Goal: Information Seeking & Learning: Learn about a topic

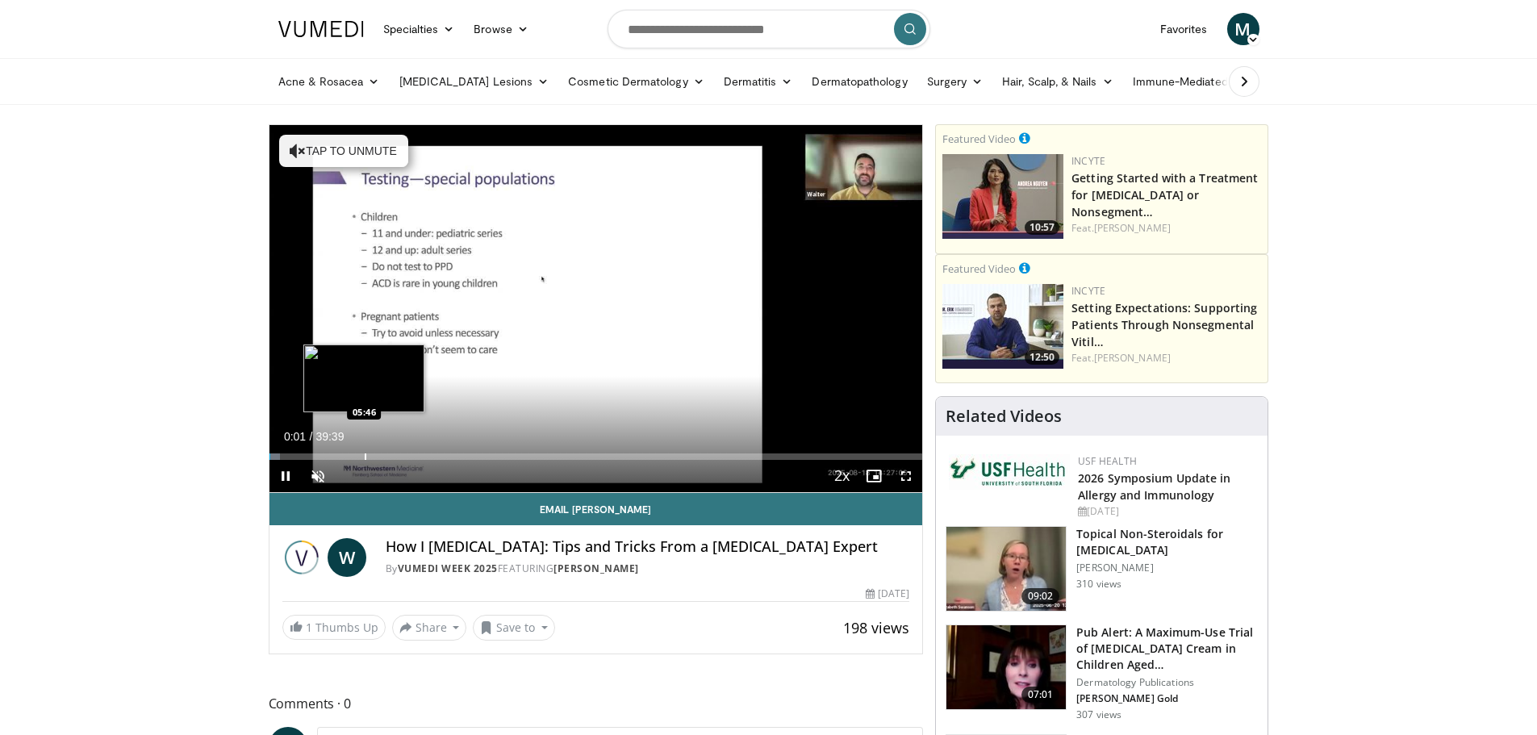
click at [365, 454] on div "Progress Bar" at bounding box center [366, 456] width 2 height 6
click at [411, 452] on div "Loaded : 17.51% 05:55 08:37" at bounding box center [597, 452] width 654 height 15
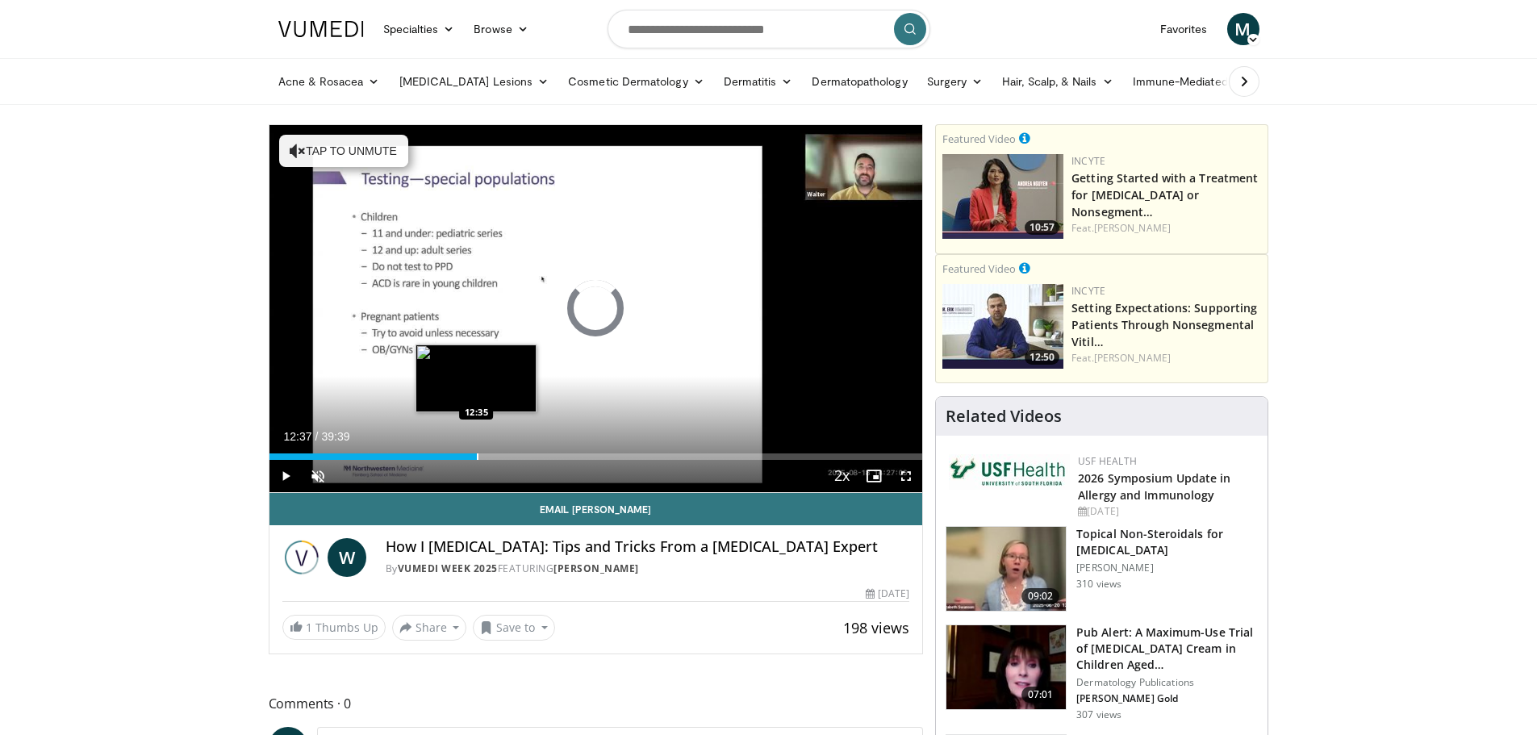
click at [477, 455] on div "Progress Bar" at bounding box center [478, 456] width 2 height 6
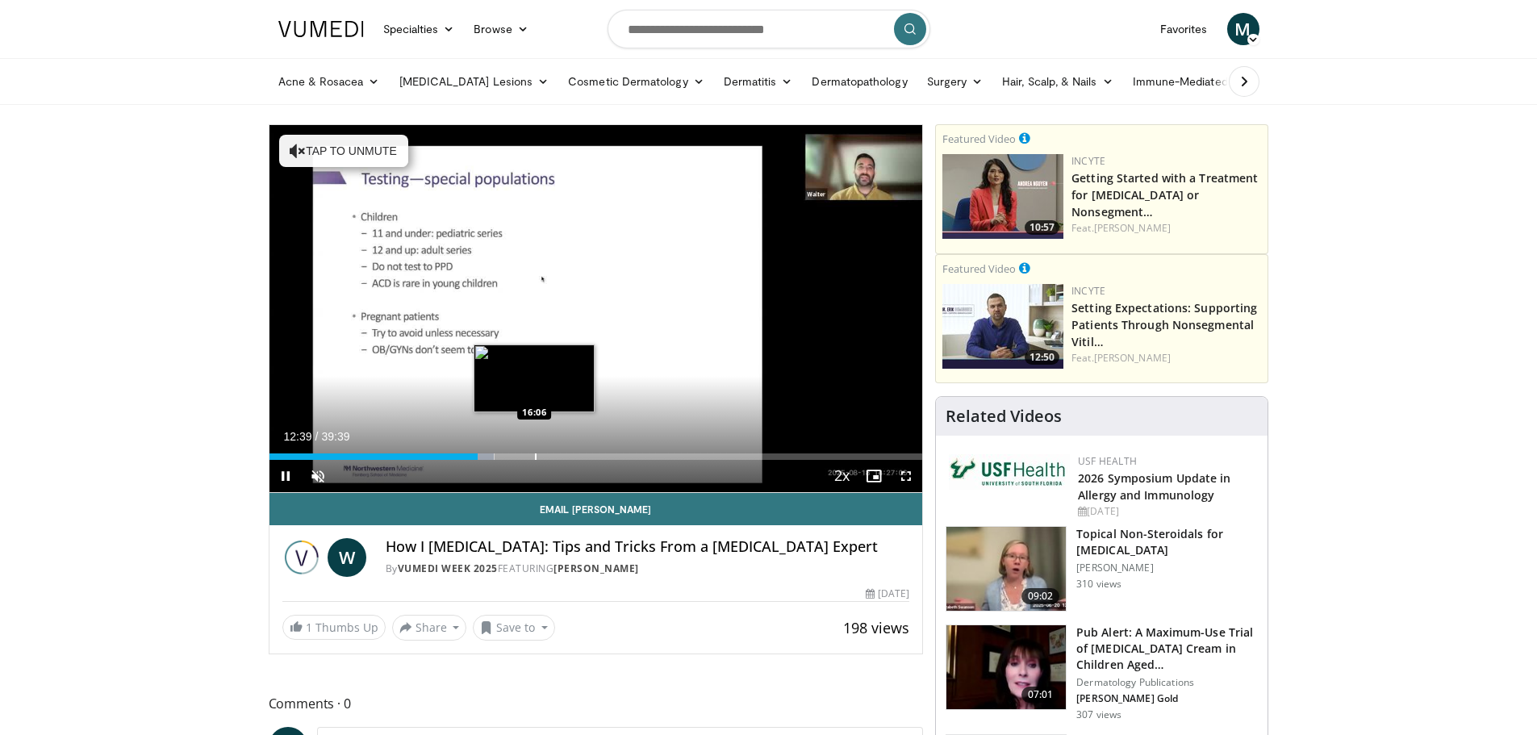
click at [534, 446] on div "Loaded : 34.46% 12:39 16:06" at bounding box center [597, 452] width 654 height 15
click at [571, 456] on div "Loaded : 43.28% 16:10 18:24" at bounding box center [597, 456] width 654 height 6
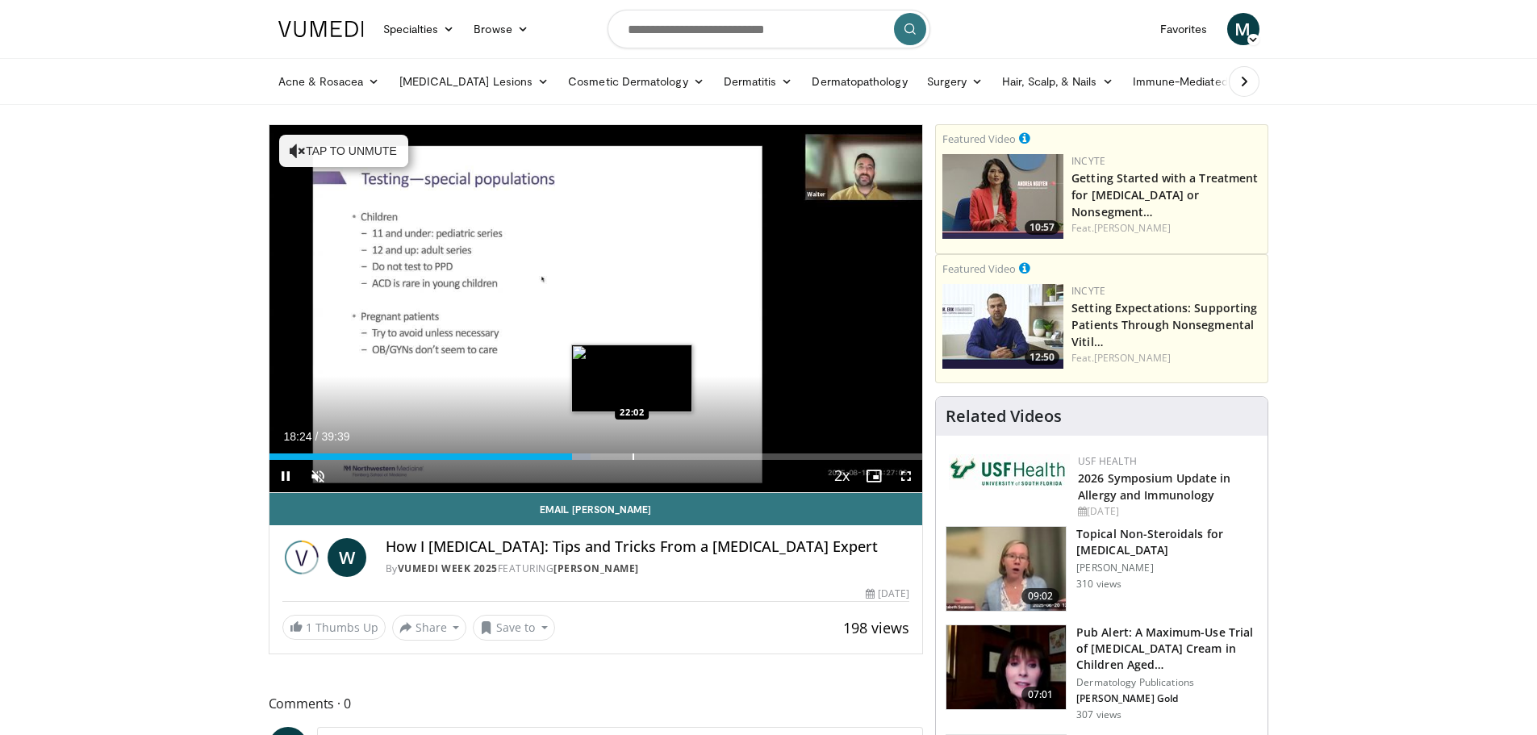
click at [633, 457] on div "Progress Bar" at bounding box center [634, 456] width 2 height 6
click at [282, 474] on span "Video Player" at bounding box center [286, 476] width 32 height 32
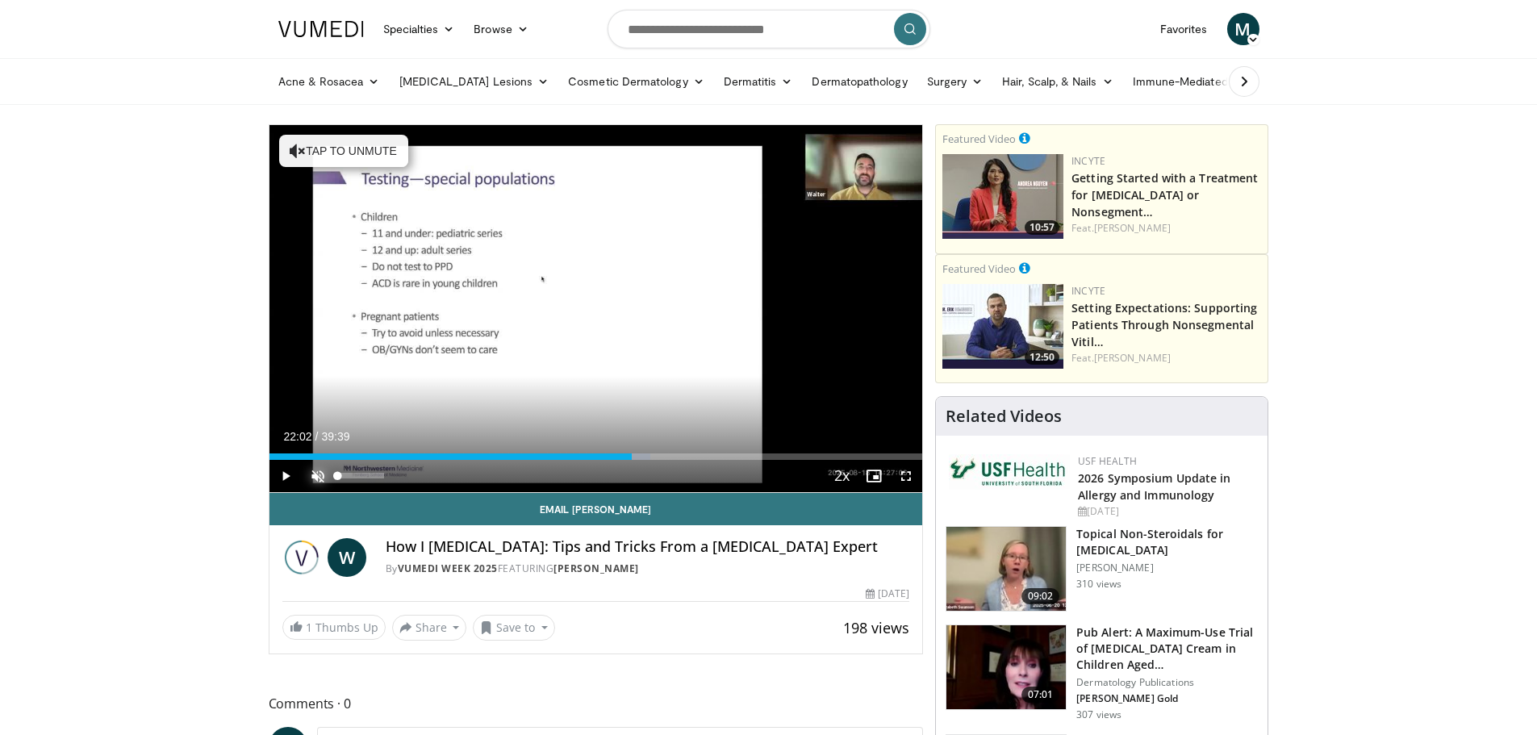
click at [313, 474] on span "Video Player" at bounding box center [318, 476] width 32 height 32
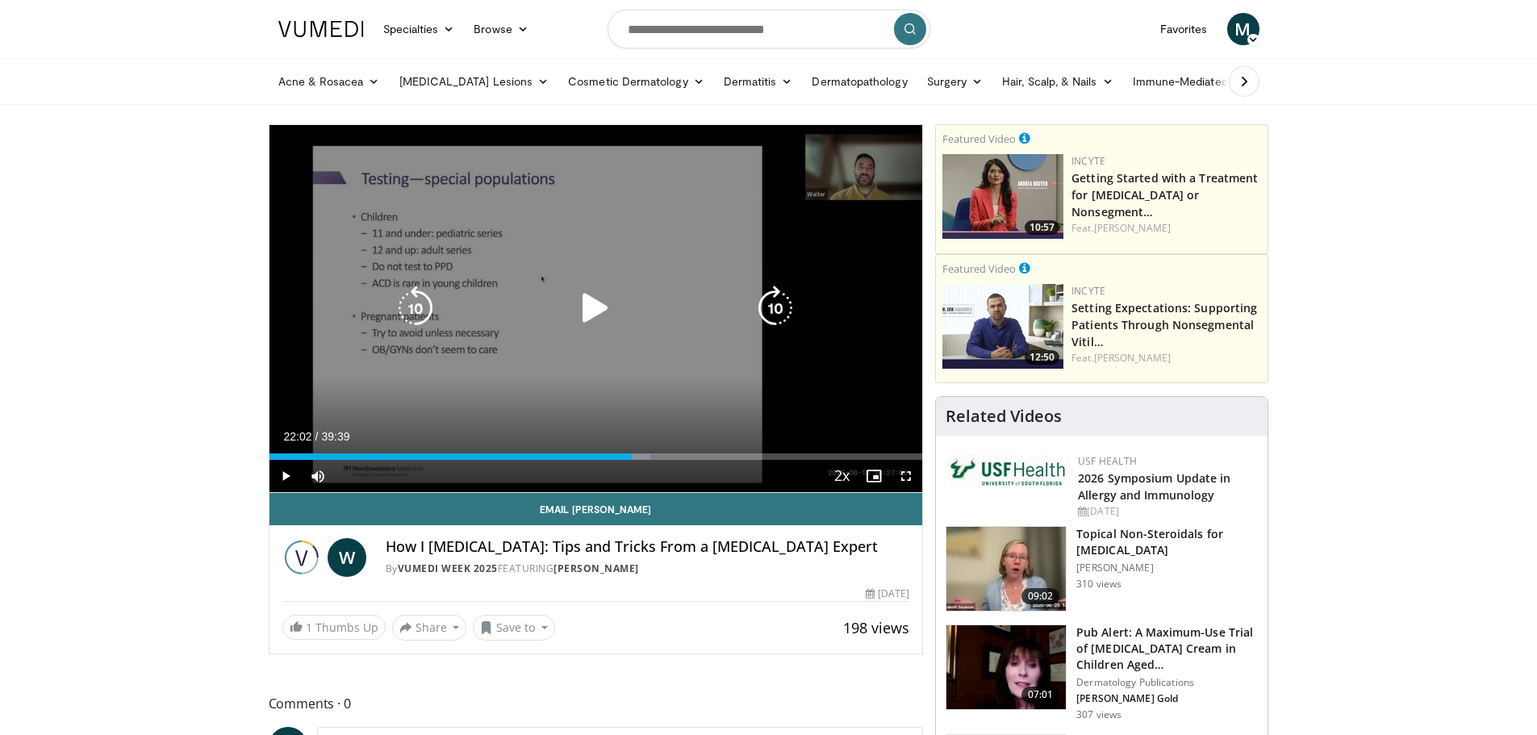
drag, startPoint x: 594, startPoint y: 295, endPoint x: 637, endPoint y: 362, distance: 79.9
click at [595, 296] on icon "Video Player" at bounding box center [595, 308] width 45 height 45
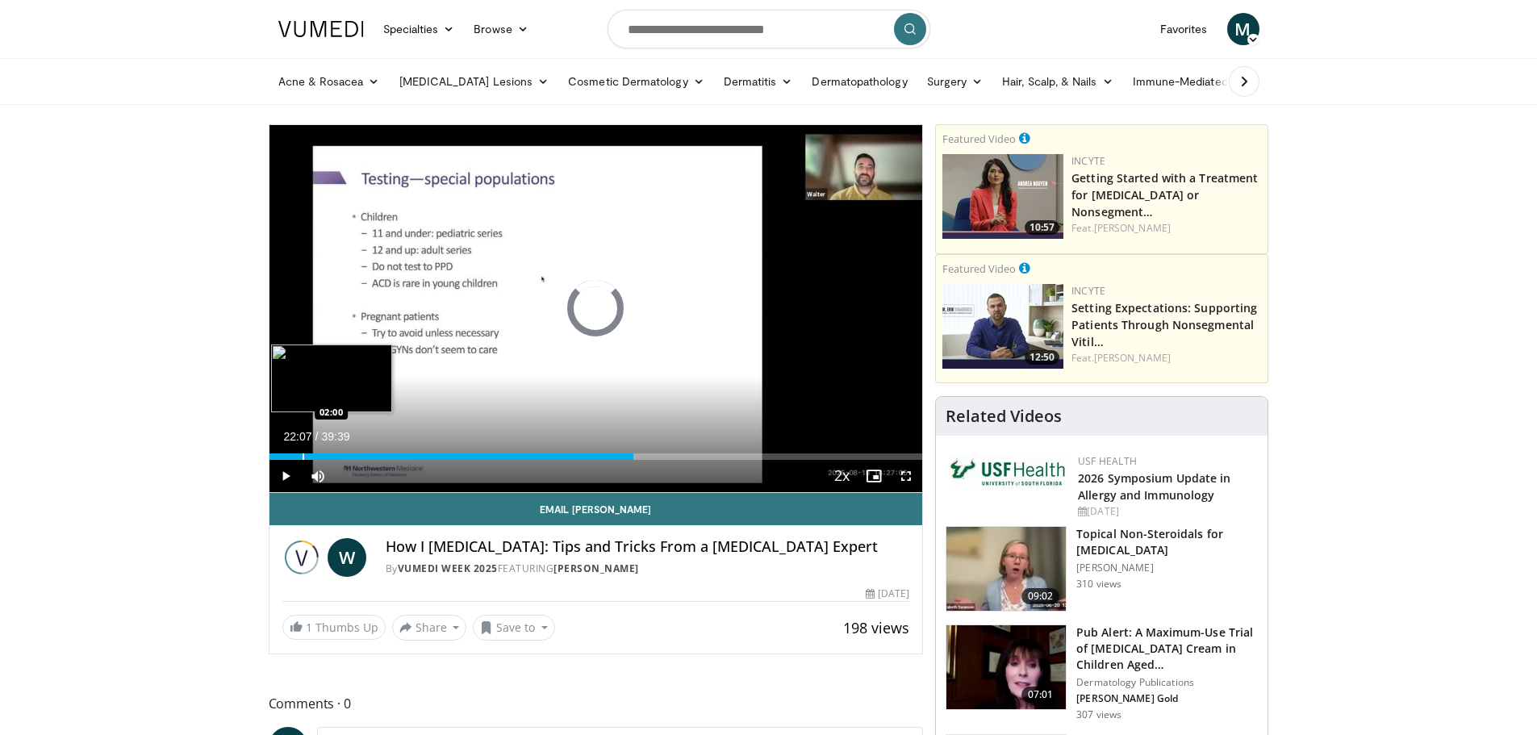
drag, startPoint x: 633, startPoint y: 449, endPoint x: 302, endPoint y: 458, distance: 331.8
click at [302, 458] on div "Loaded : 0.00% 01:57 02:00" at bounding box center [597, 452] width 654 height 15
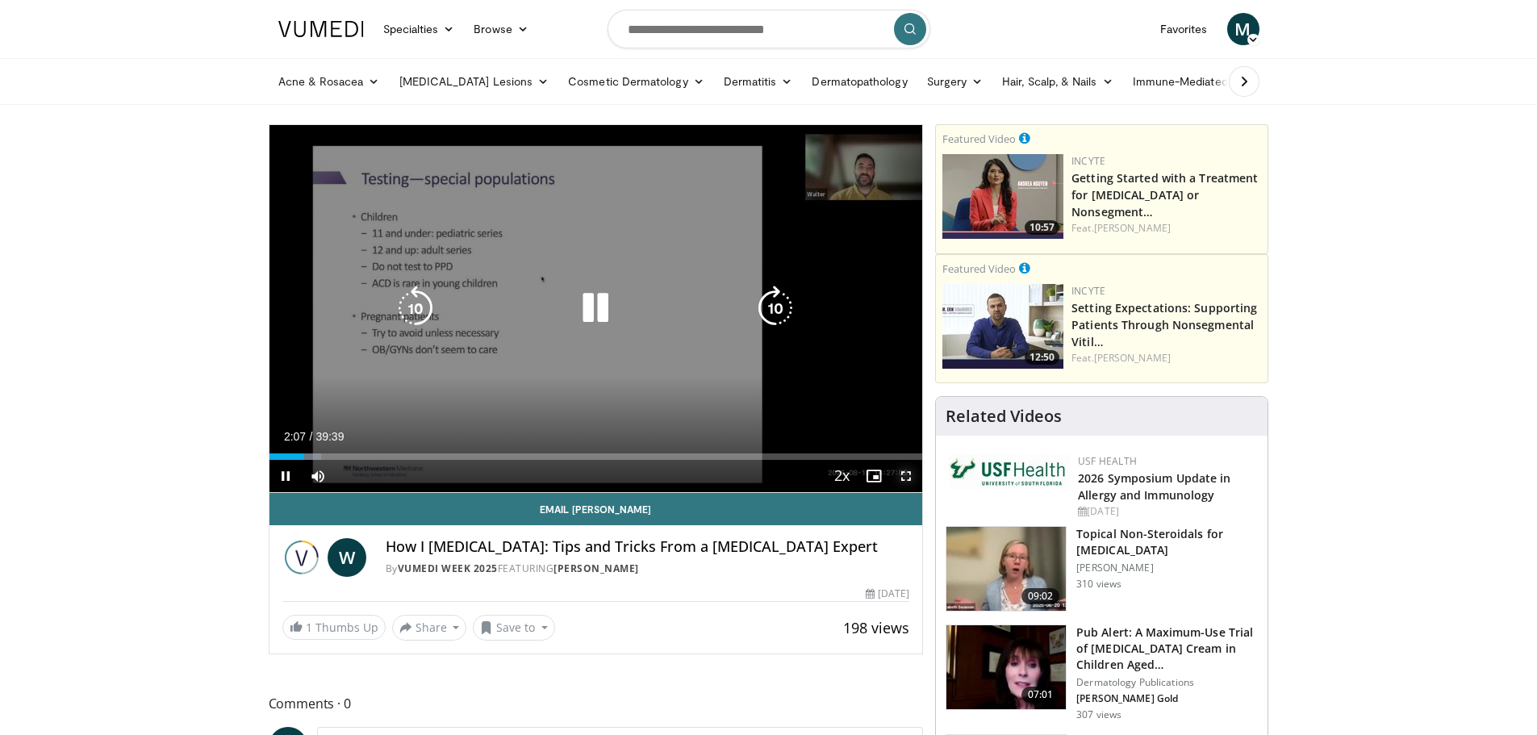
drag, startPoint x: 909, startPoint y: 479, endPoint x: 909, endPoint y: 577, distance: 97.6
click at [909, 479] on span "Video Player" at bounding box center [906, 476] width 32 height 32
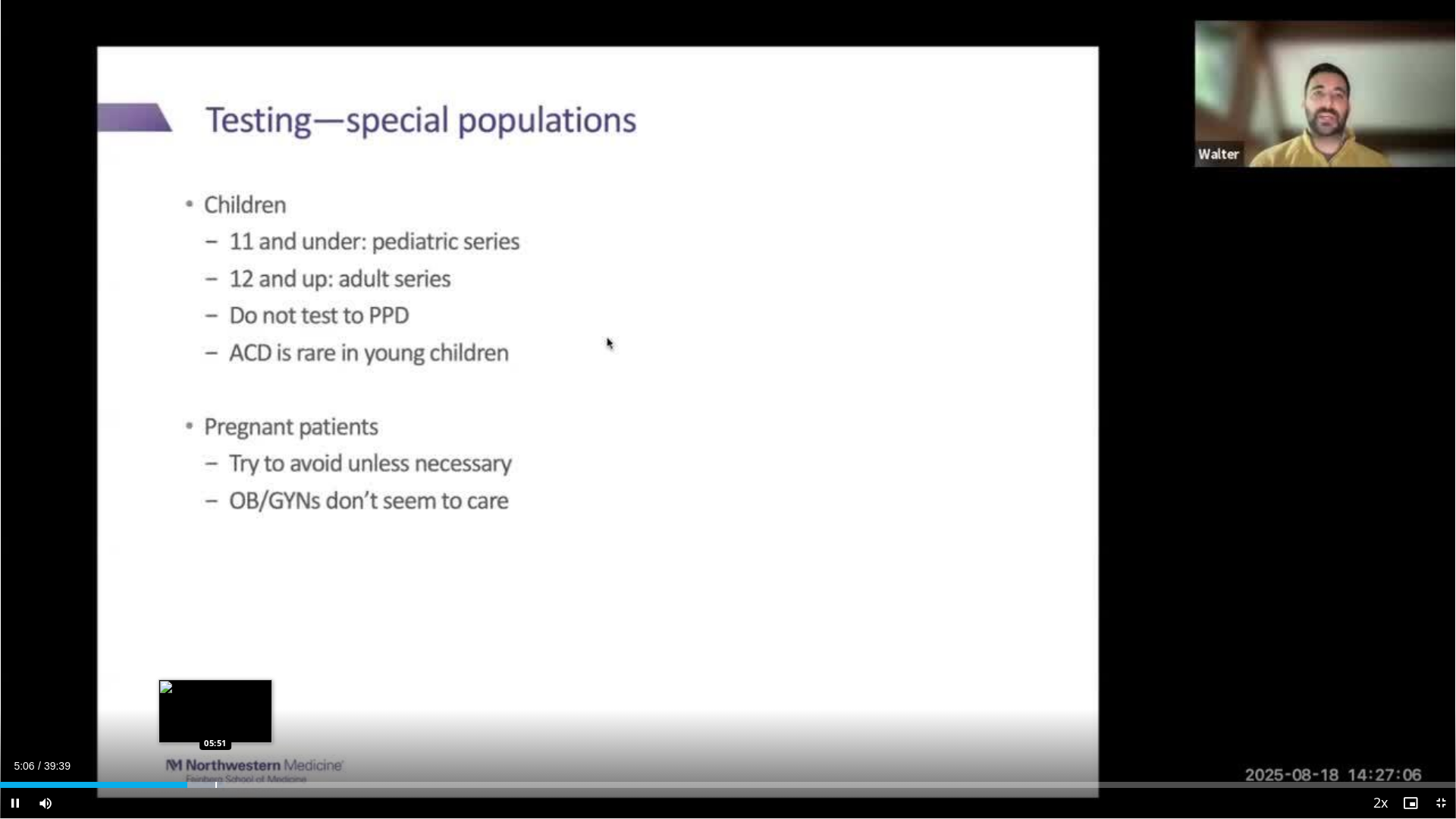
click at [215, 690] on div "Progress Bar" at bounding box center [216, 785] width 2 height 6
click at [233, 690] on div "Progress Bar" at bounding box center [234, 785] width 2 height 6
click at [255, 690] on div "Progress Bar" at bounding box center [256, 785] width 2 height 6
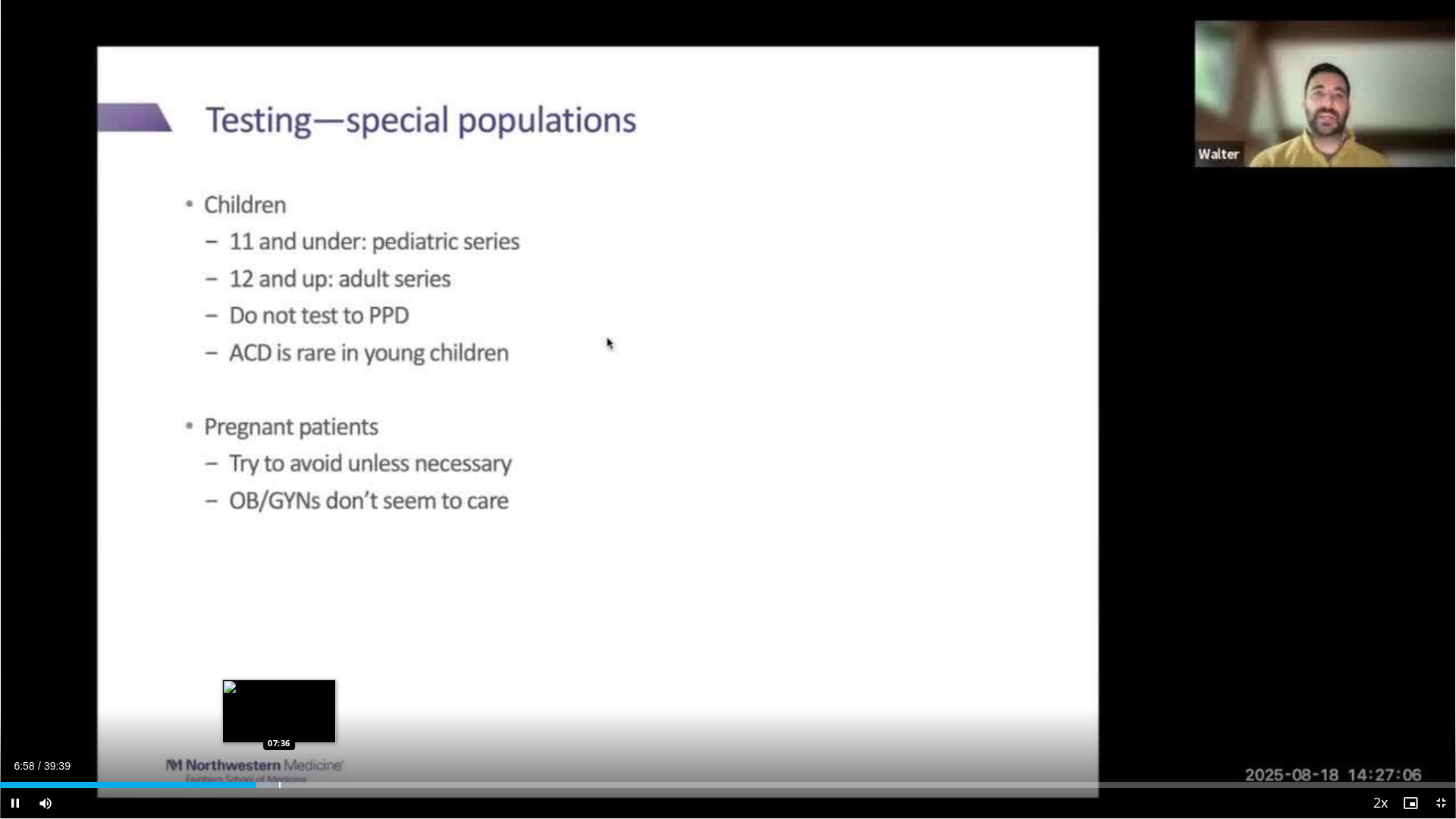
click at [279, 690] on div "Progress Bar" at bounding box center [280, 785] width 2 height 6
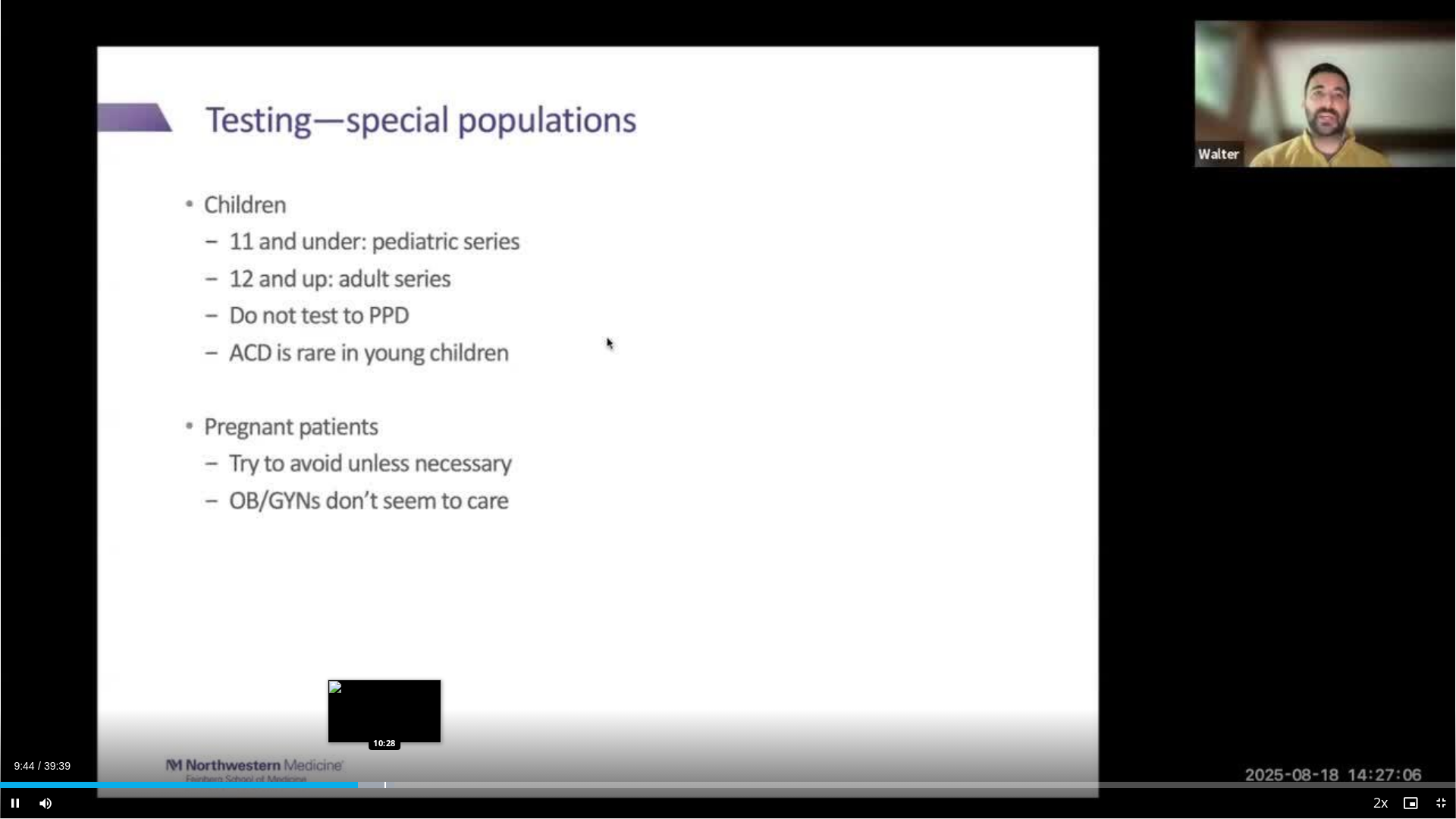
click at [384, 690] on div "Progress Bar" at bounding box center [385, 785] width 2 height 6
click at [406, 690] on div "Progress Bar" at bounding box center [407, 785] width 2 height 6
click at [429, 690] on div "Progress Bar" at bounding box center [430, 785] width 2 height 6
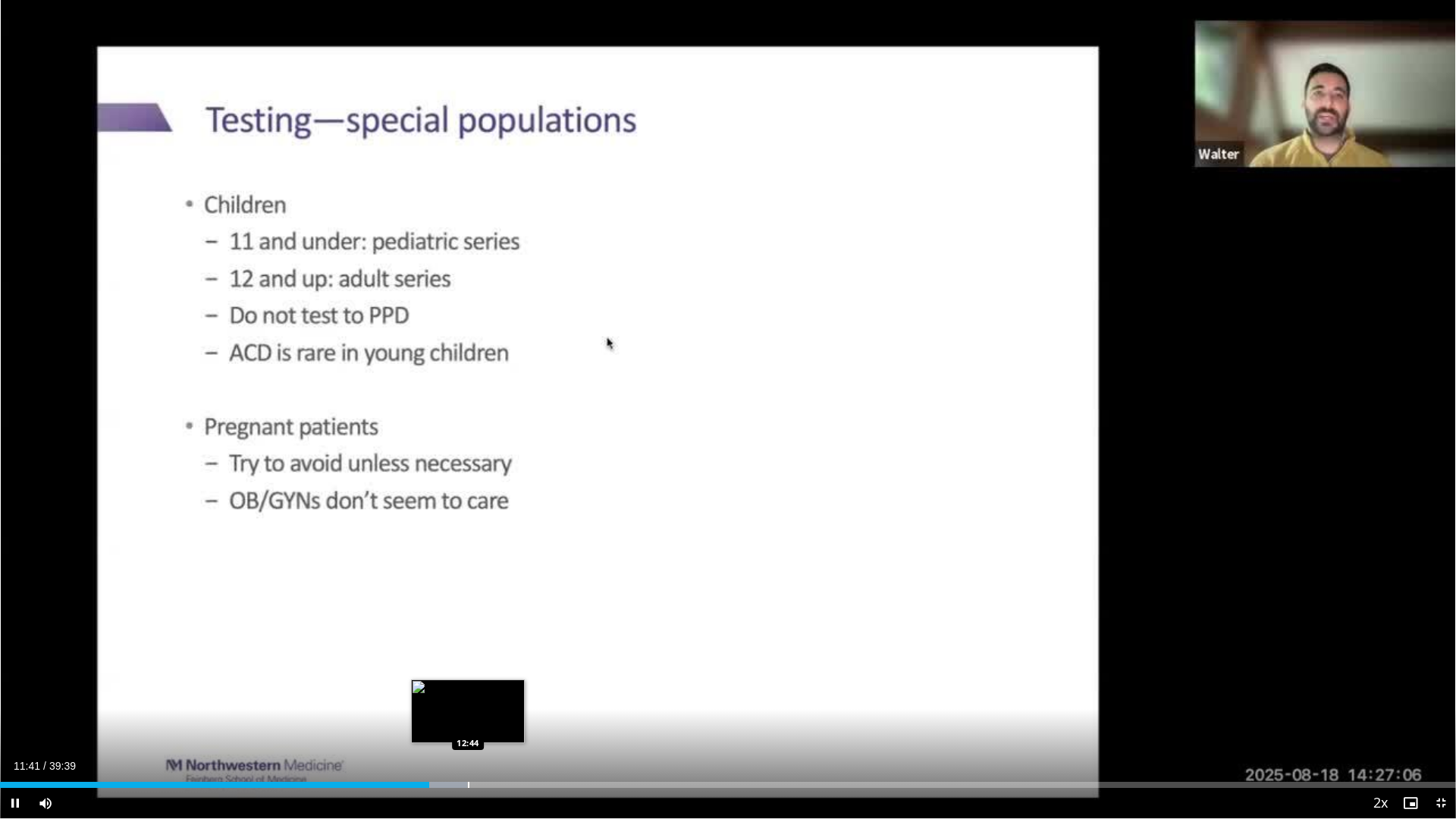
click at [468, 690] on div "Progress Bar" at bounding box center [469, 785] width 2 height 6
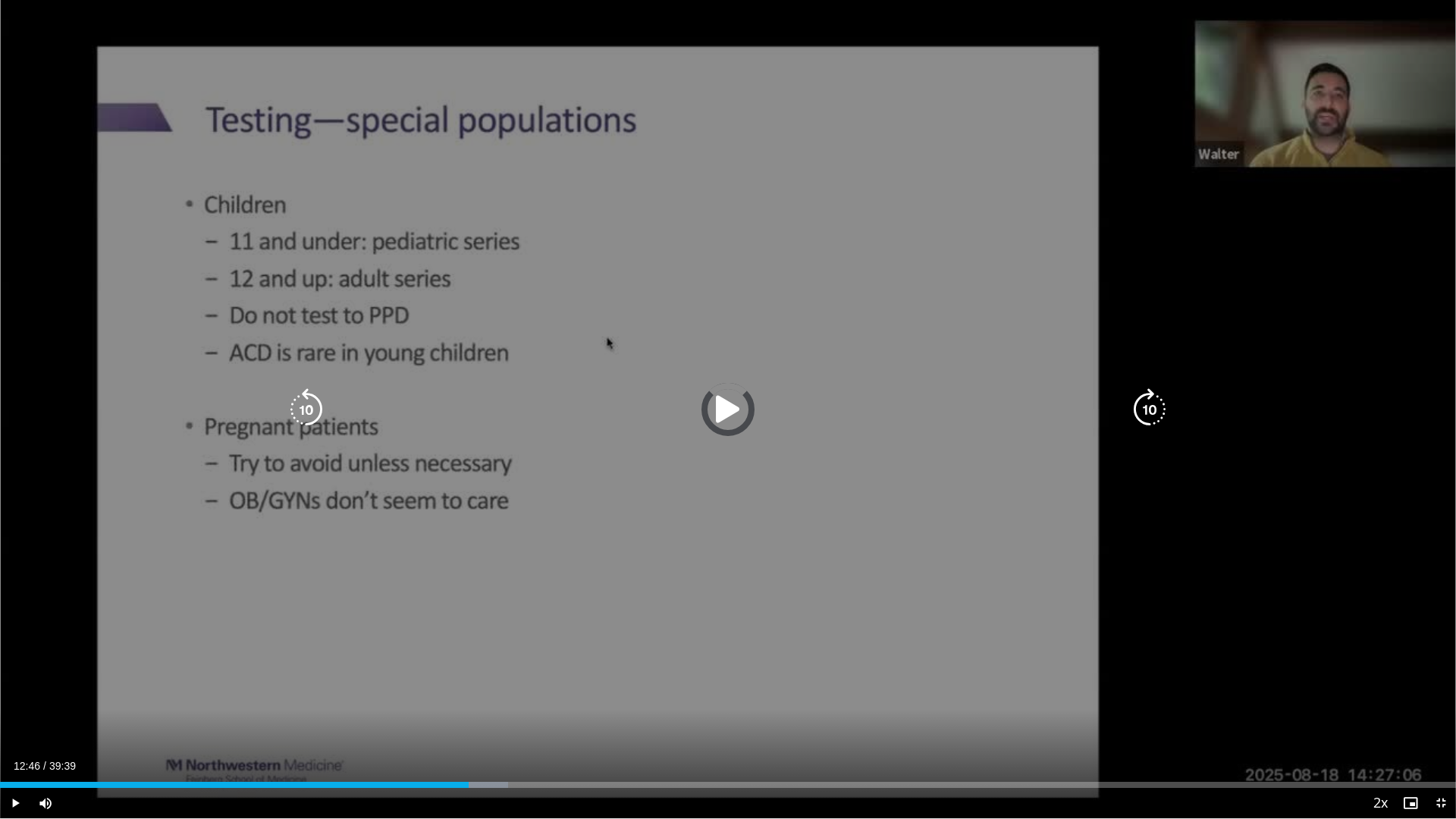
click at [496, 690] on div "Progress Bar" at bounding box center [487, 785] width 40 height 6
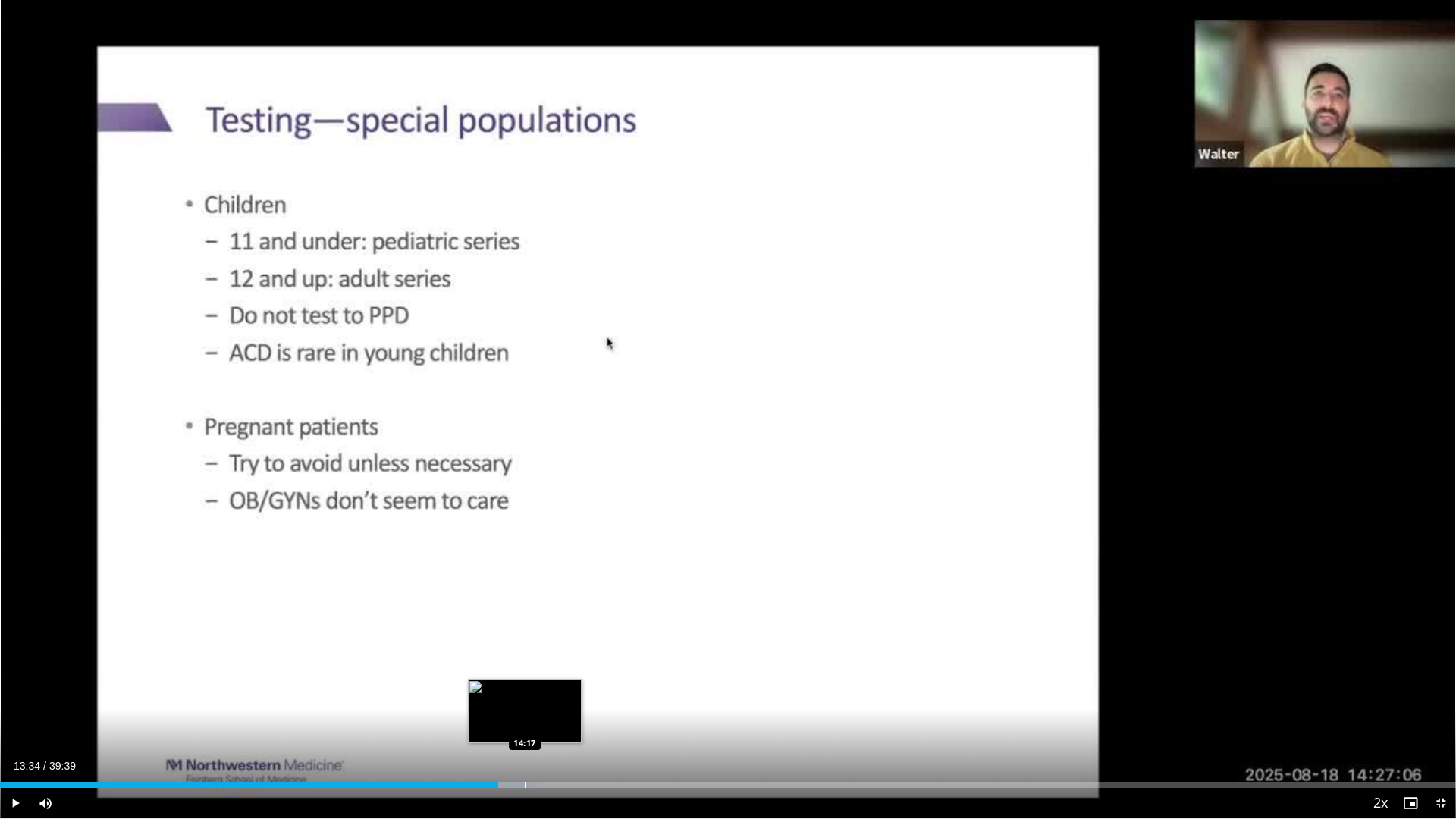
click at [524, 690] on div "Progress Bar" at bounding box center [525, 785] width 2 height 6
click at [576, 690] on div "Progress Bar" at bounding box center [576, 785] width 2 height 6
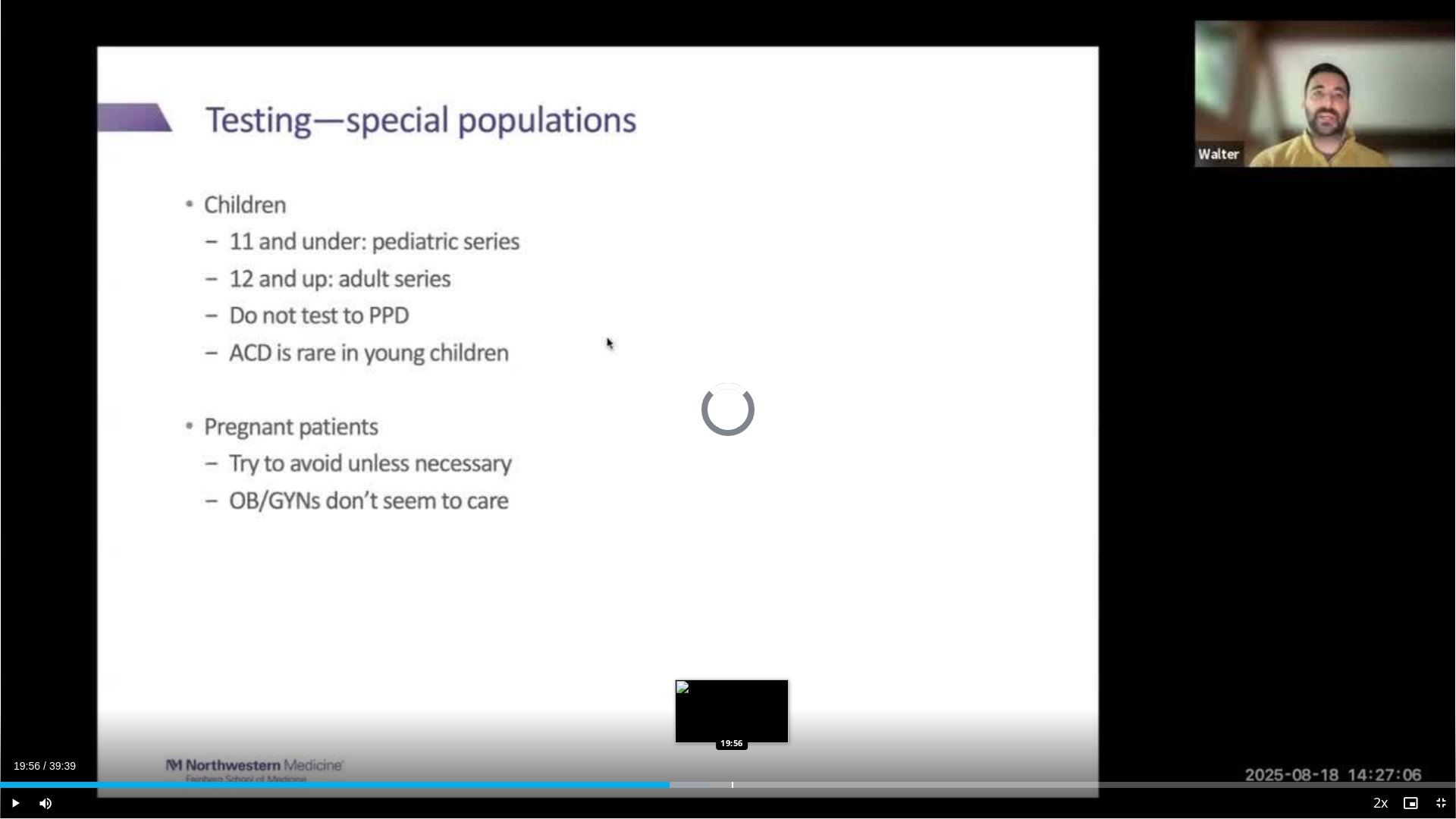
click at [732, 690] on div "Progress Bar" at bounding box center [733, 785] width 2 height 6
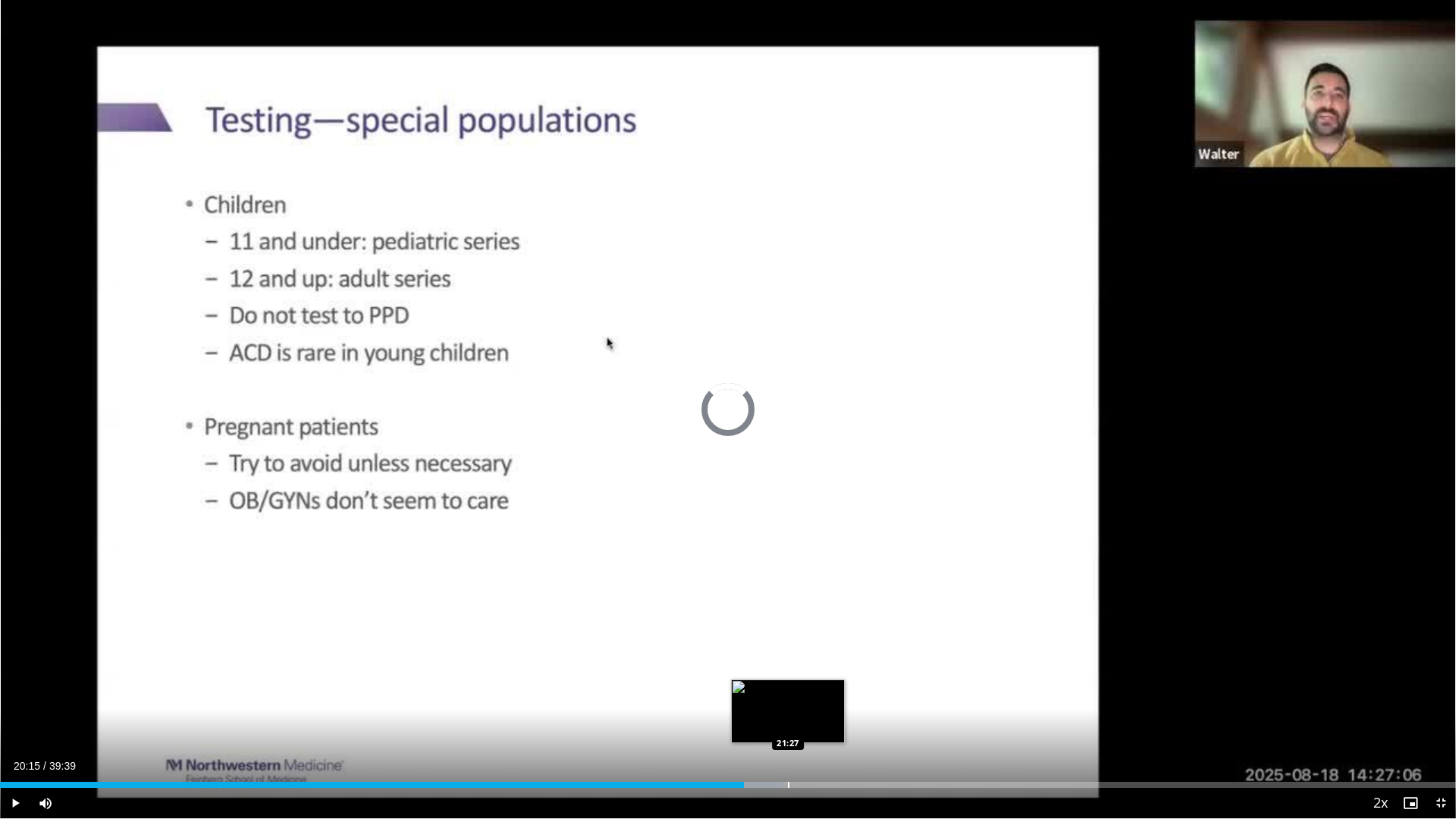
click at [788, 690] on div "Progress Bar" at bounding box center [789, 785] width 2 height 6
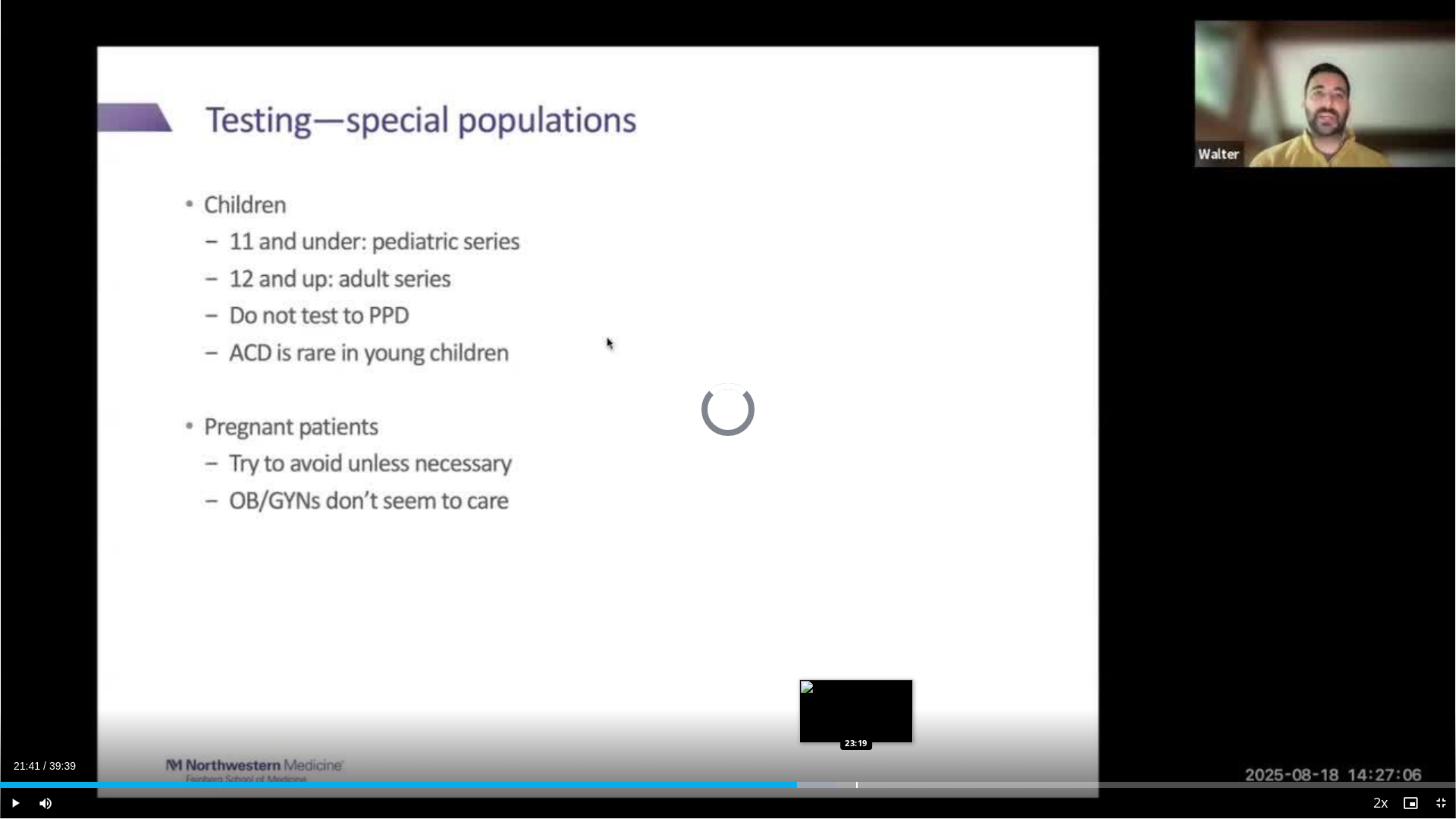
click at [856, 690] on div "Progress Bar" at bounding box center [857, 785] width 2 height 6
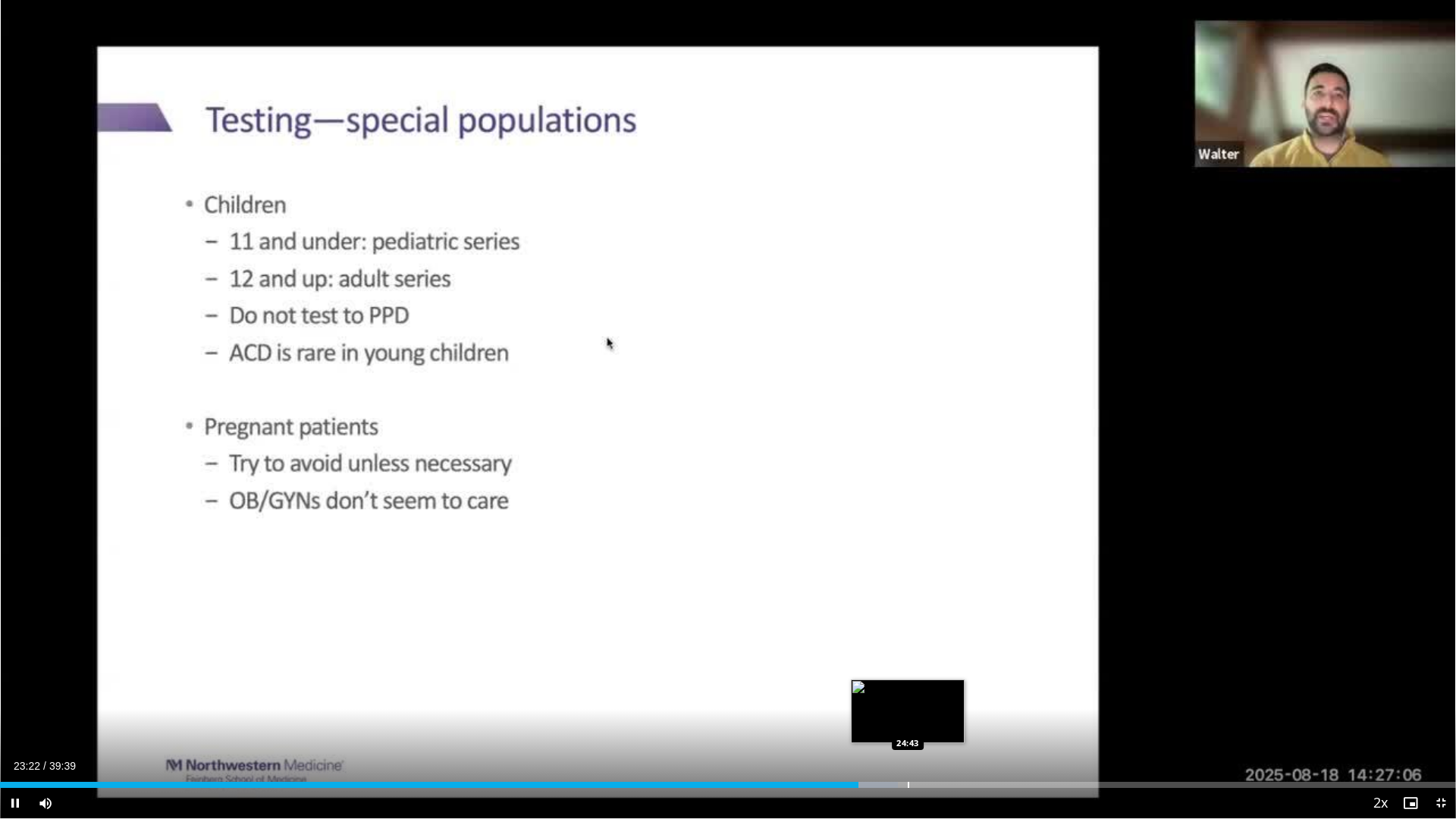
click at [908, 690] on div "Progress Bar" at bounding box center [909, 785] width 2 height 6
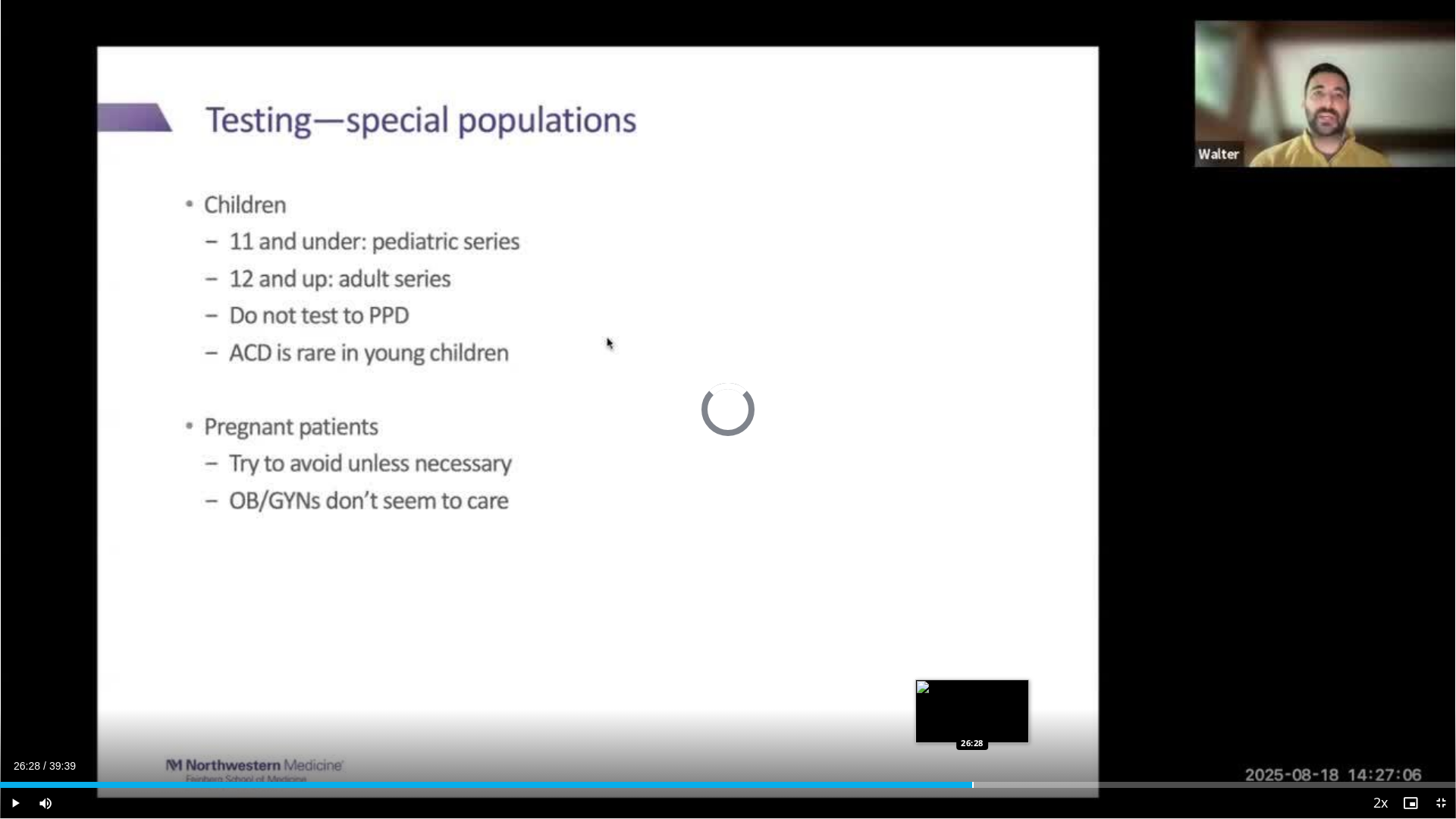
click at [972, 690] on div "Progress Bar" at bounding box center [973, 785] width 2 height 6
click at [935, 690] on div "Progress Bar" at bounding box center [936, 785] width 2 height 6
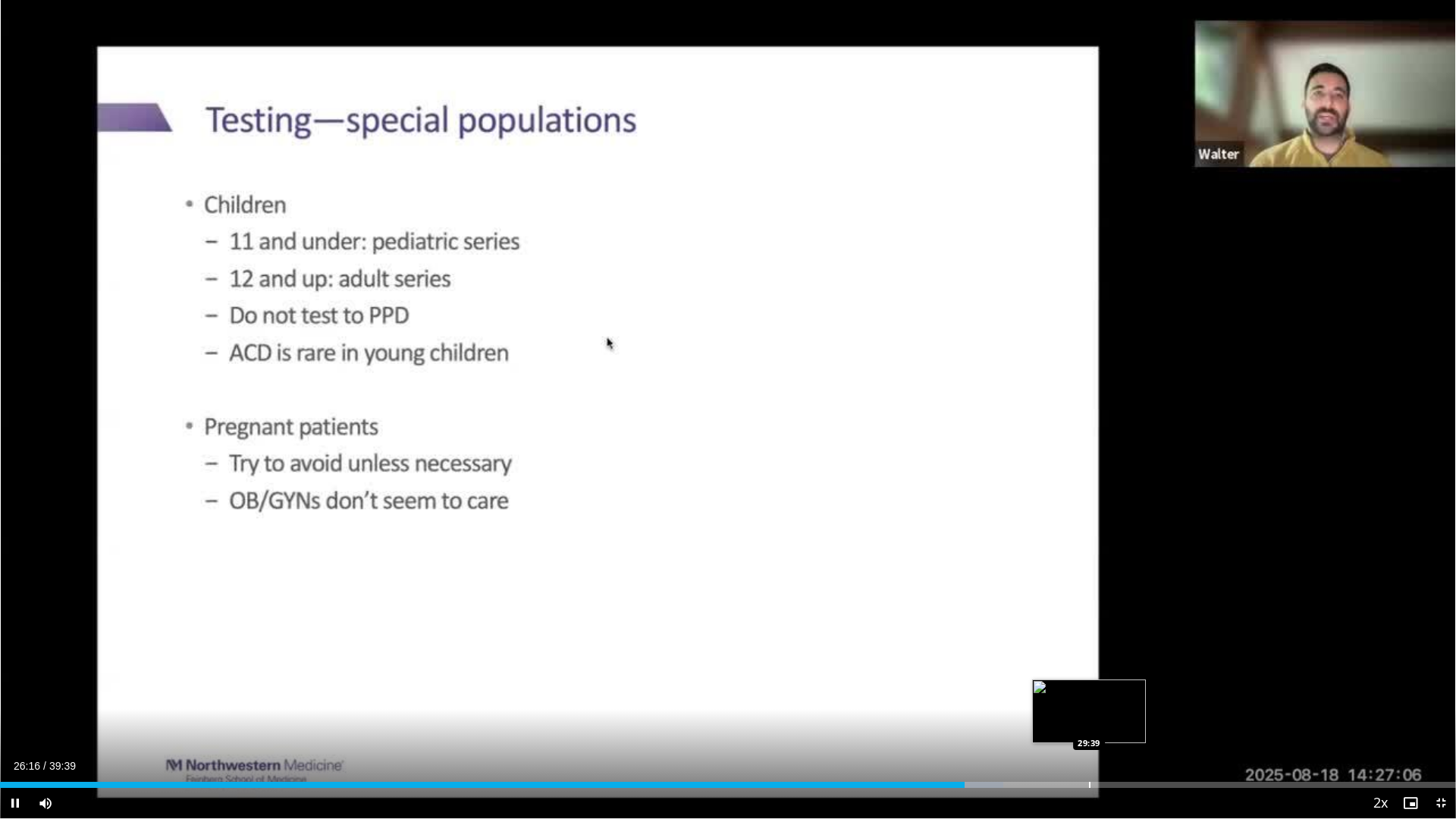
click at [1089, 690] on div "Progress Bar" at bounding box center [1090, 785] width 2 height 6
click at [1157, 690] on div "Progress Bar" at bounding box center [1158, 785] width 2 height 6
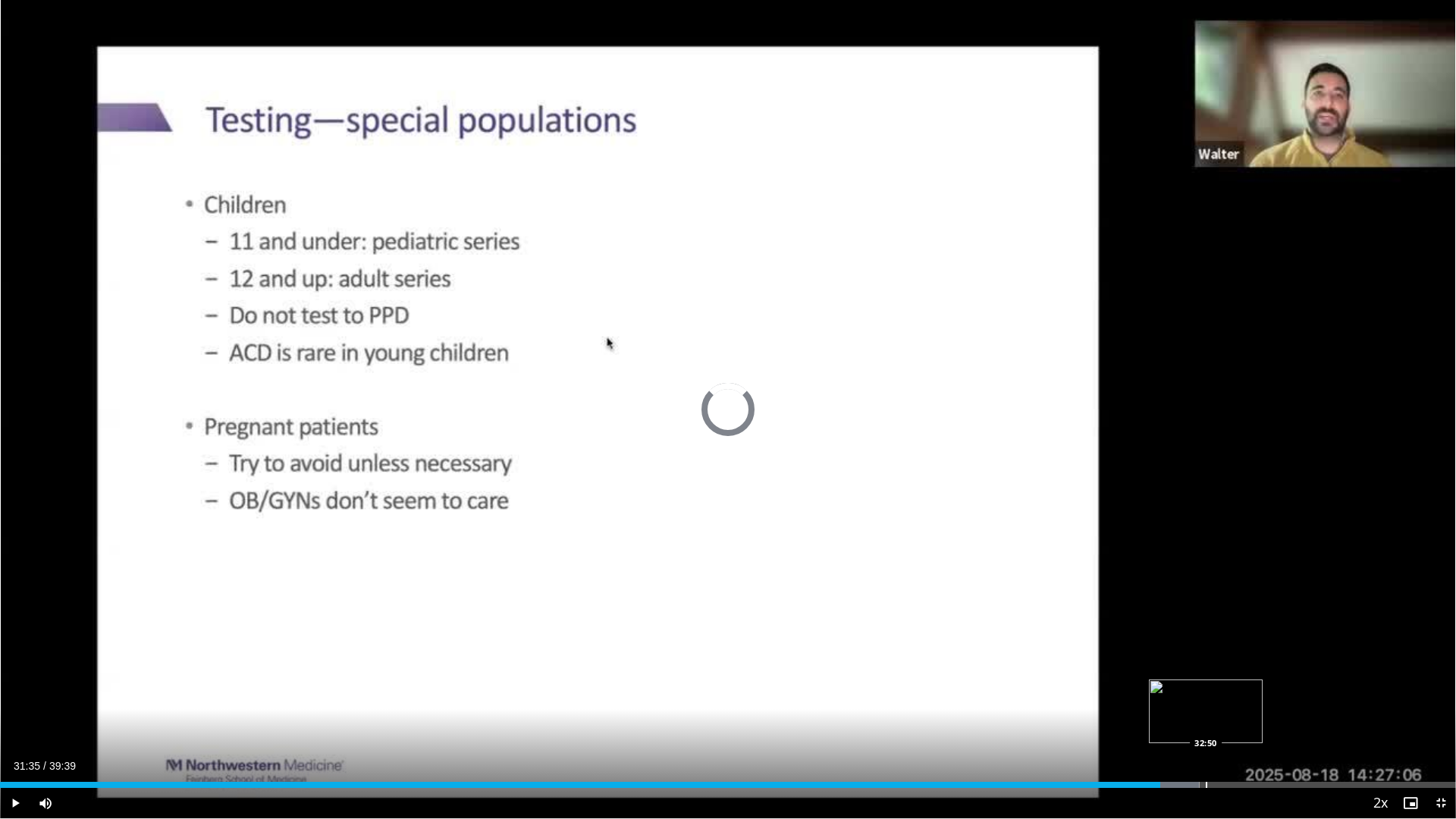
click at [1207, 690] on div "Progress Bar" at bounding box center [1207, 785] width 2 height 6
click at [1284, 690] on div "Progress Bar" at bounding box center [1285, 785] width 2 height 6
click at [1273, 690] on div "Progress Bar" at bounding box center [1274, 785] width 2 height 6
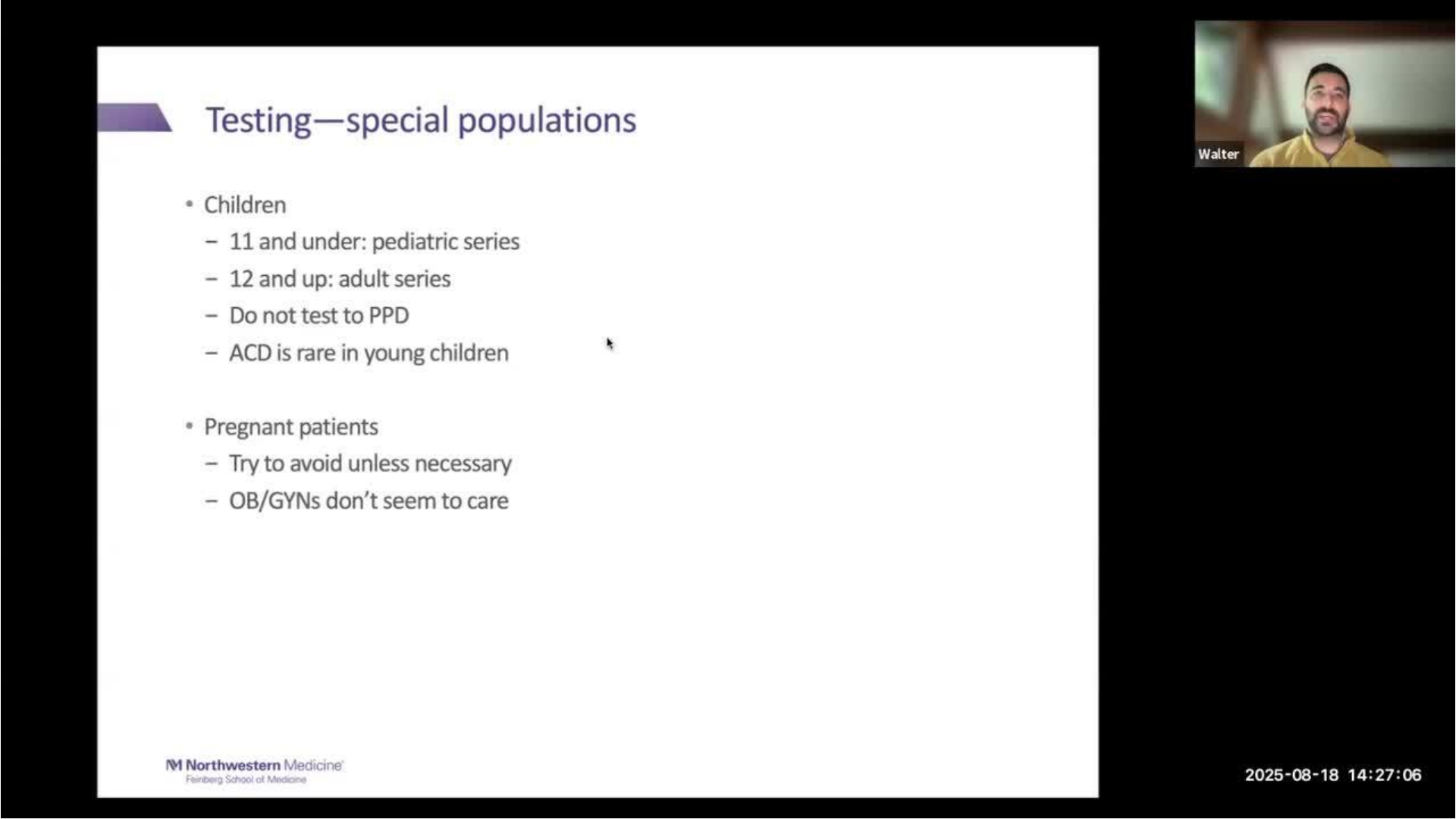
click at [1255, 690] on div "10 seconds Tap to unmute" at bounding box center [728, 409] width 1456 height 819
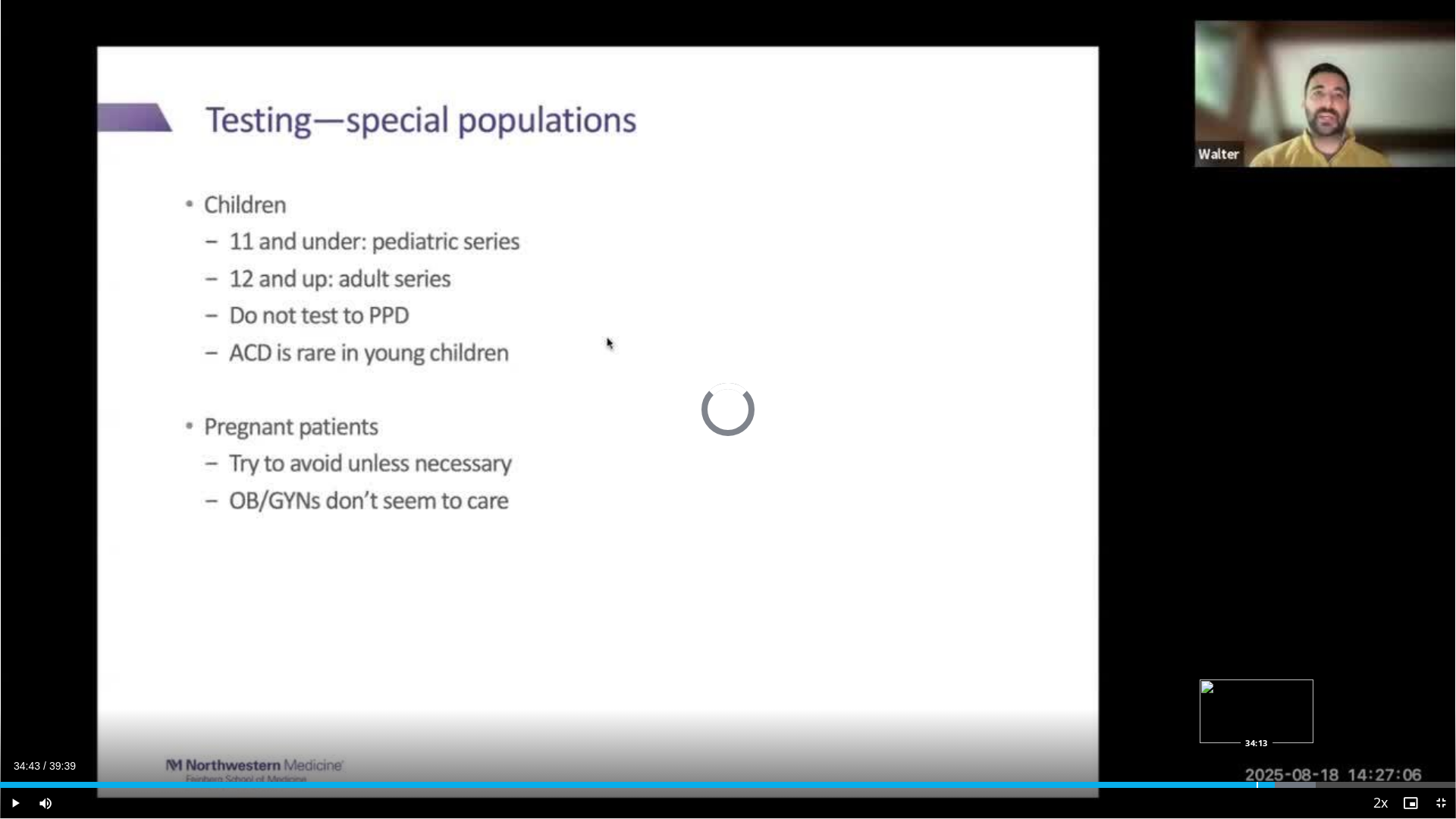
click at [1259, 690] on div "34:43" at bounding box center [637, 785] width 1275 height 6
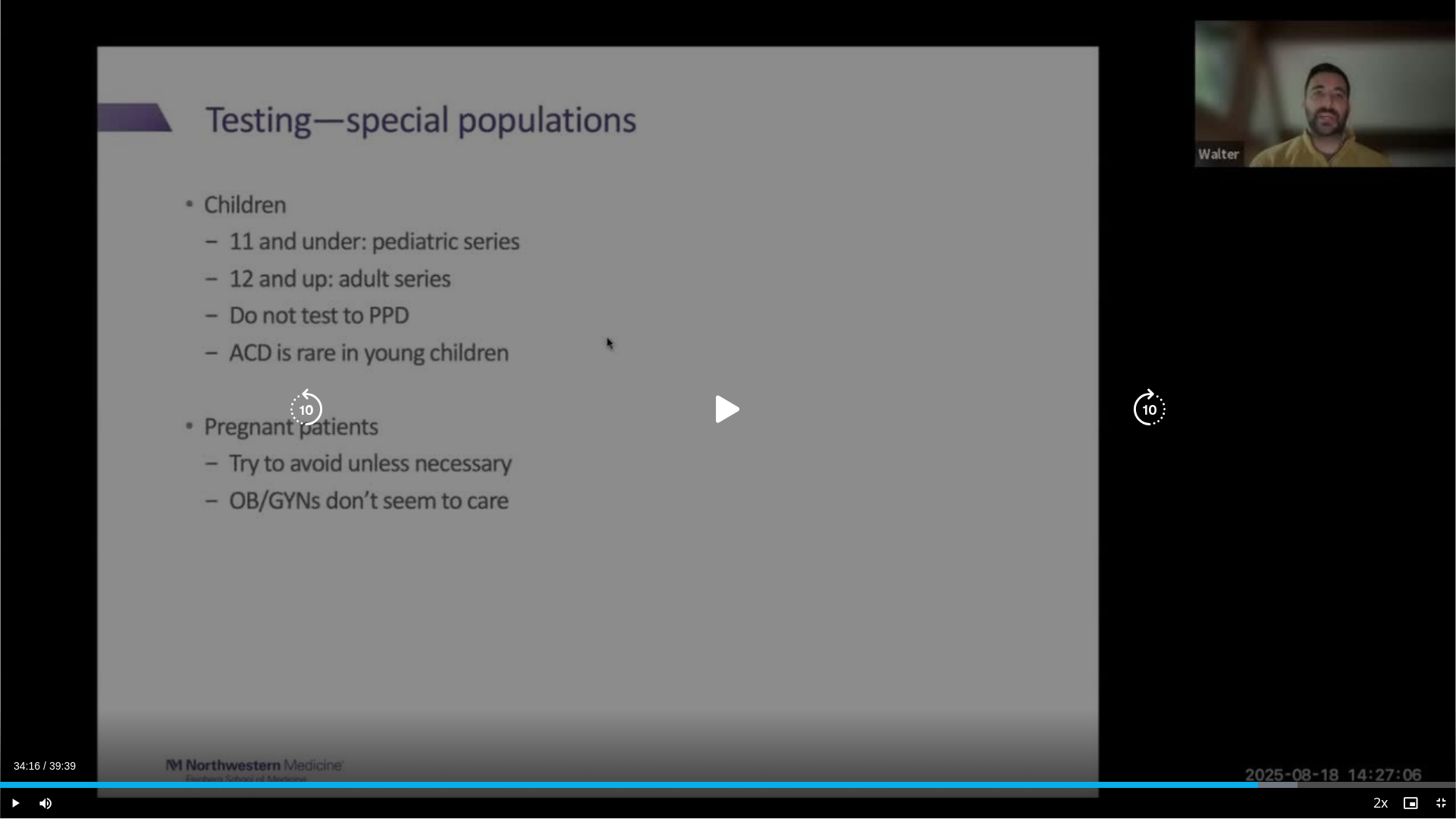
click at [728, 405] on icon "Video Player" at bounding box center [728, 409] width 42 height 42
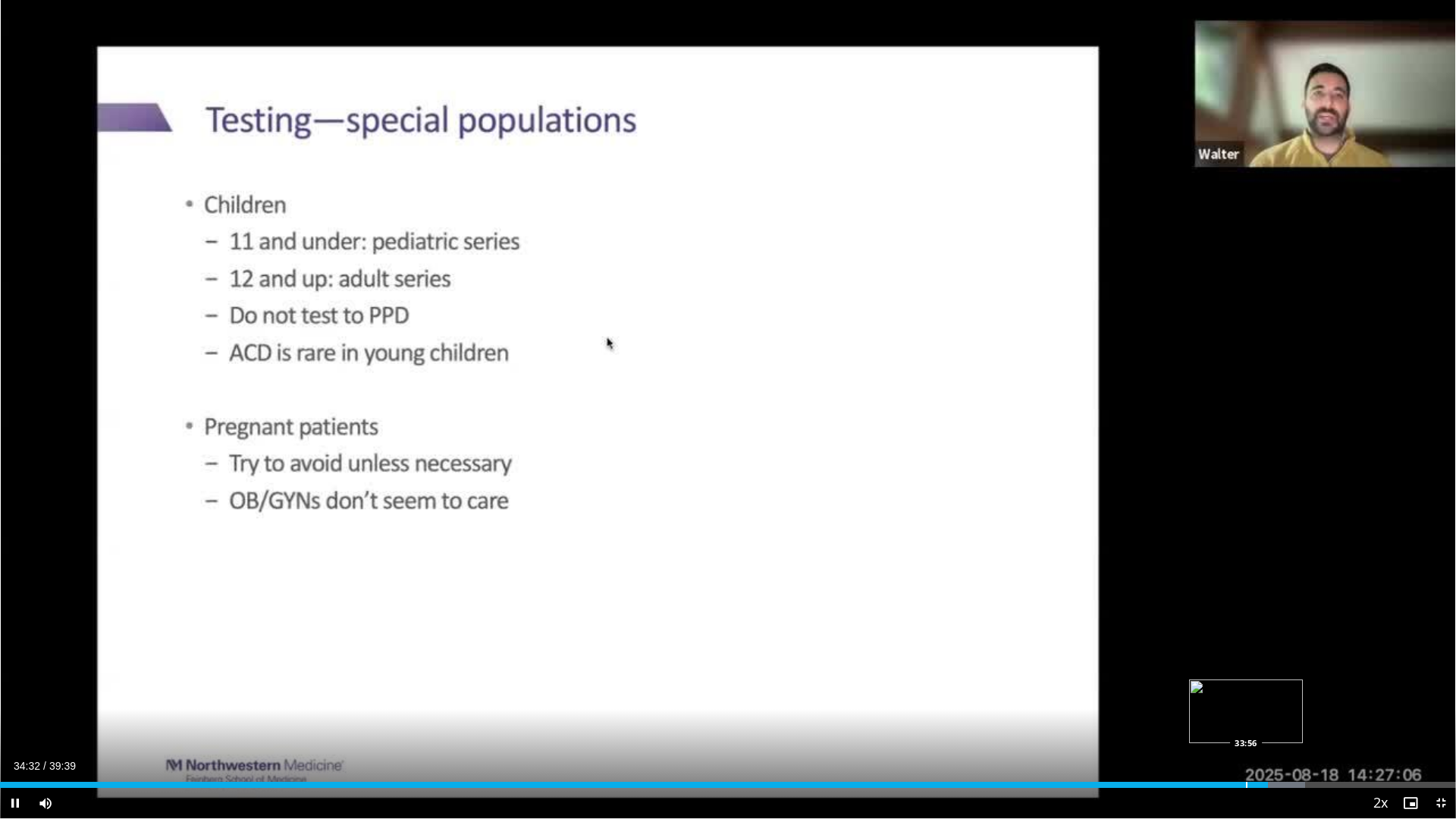
click at [1246, 690] on div "Progress Bar" at bounding box center [1247, 785] width 2 height 6
click at [1235, 690] on div "Progress Bar" at bounding box center [1236, 785] width 2 height 6
click at [1230, 690] on div "Progress Bar" at bounding box center [1231, 785] width 2 height 6
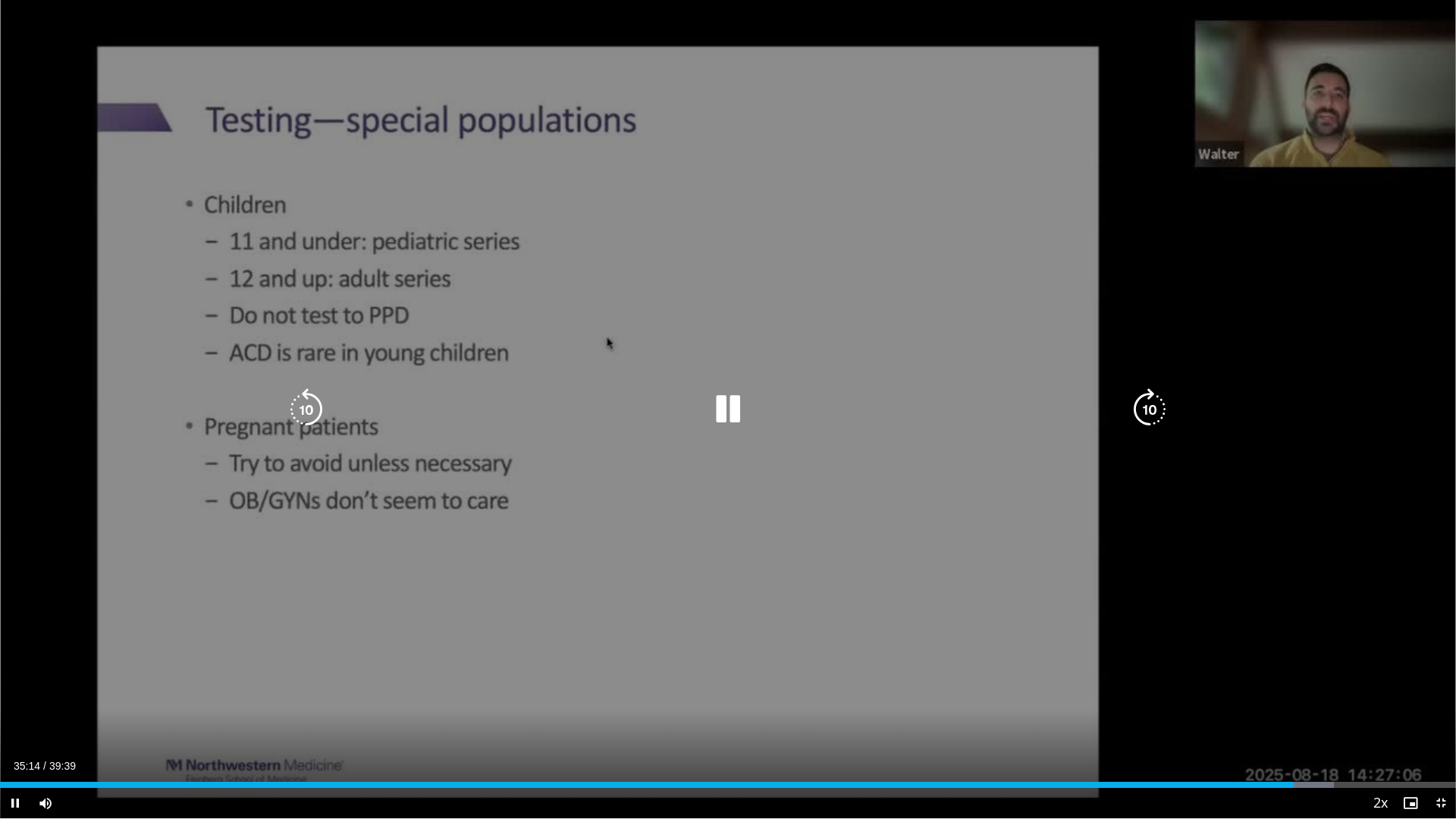
click at [1153, 407] on icon "Video Player" at bounding box center [1150, 409] width 42 height 42
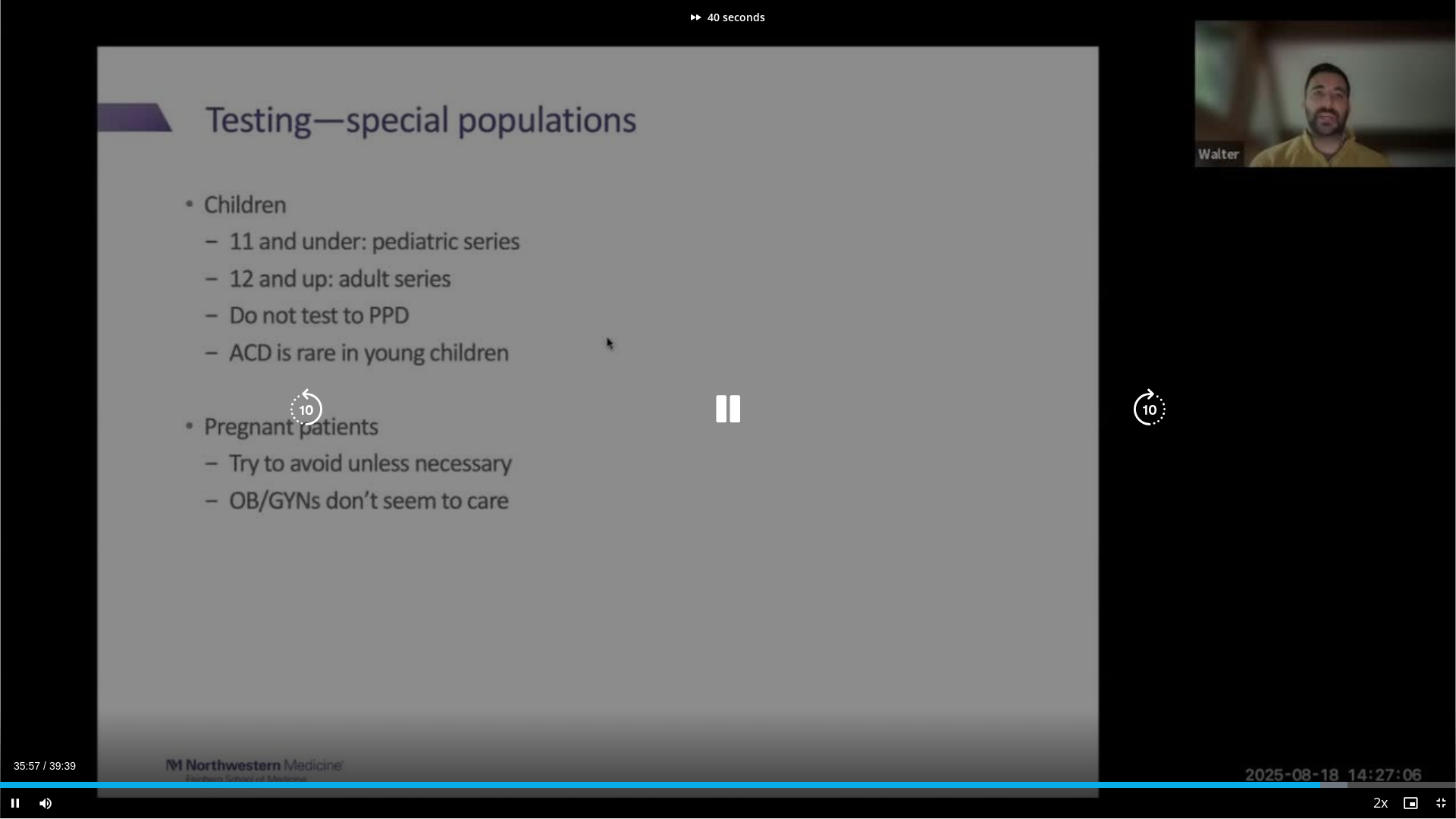
click at [1153, 407] on icon "Video Player" at bounding box center [1150, 409] width 42 height 42
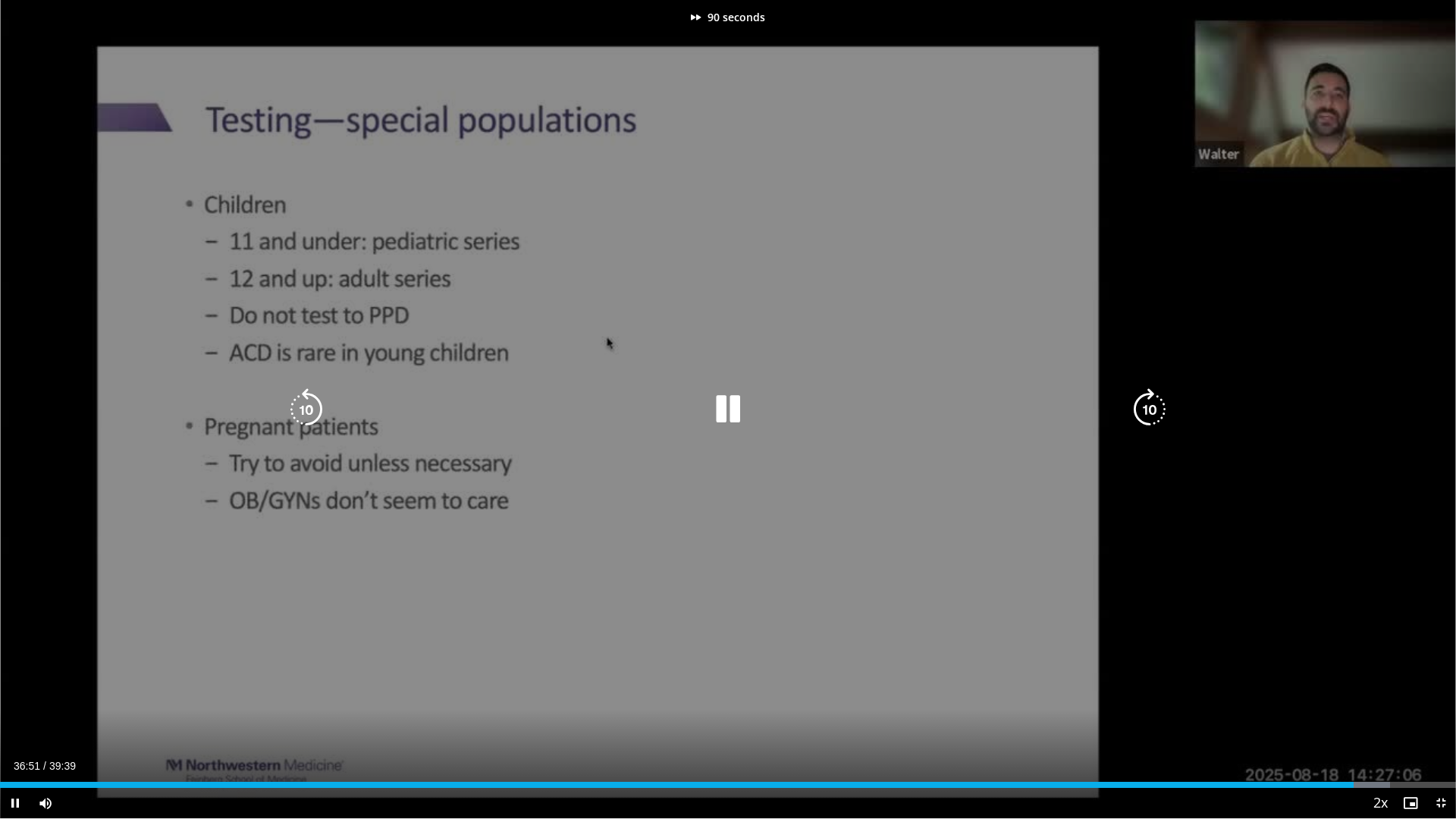
click at [1153, 407] on icon "Video Player" at bounding box center [1150, 409] width 42 height 42
click at [301, 402] on icon "Video Player" at bounding box center [305, 409] width 42 height 42
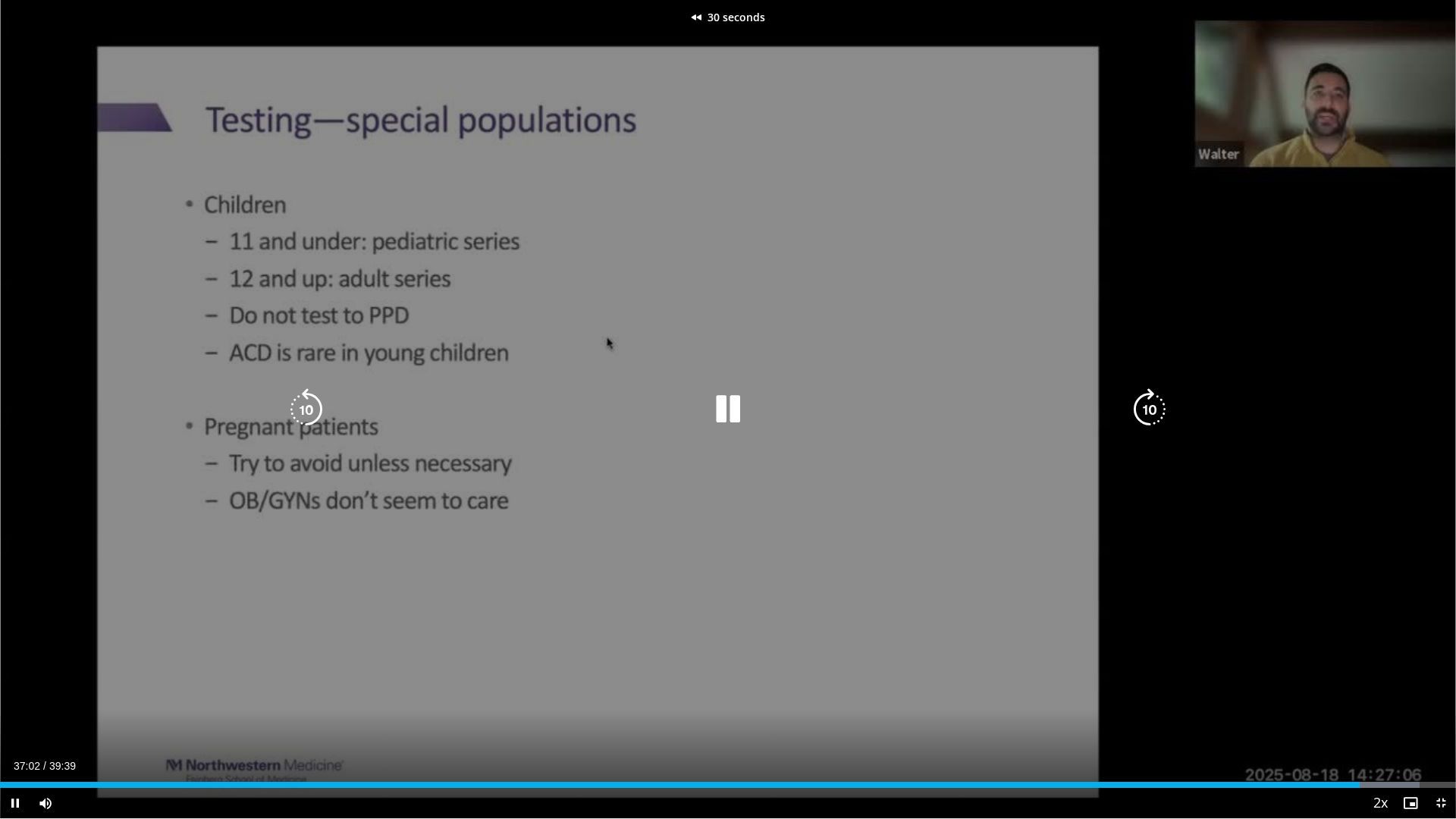
click at [301, 402] on icon "Video Player" at bounding box center [305, 409] width 42 height 42
click at [1147, 407] on icon "Video Player" at bounding box center [1150, 409] width 42 height 42
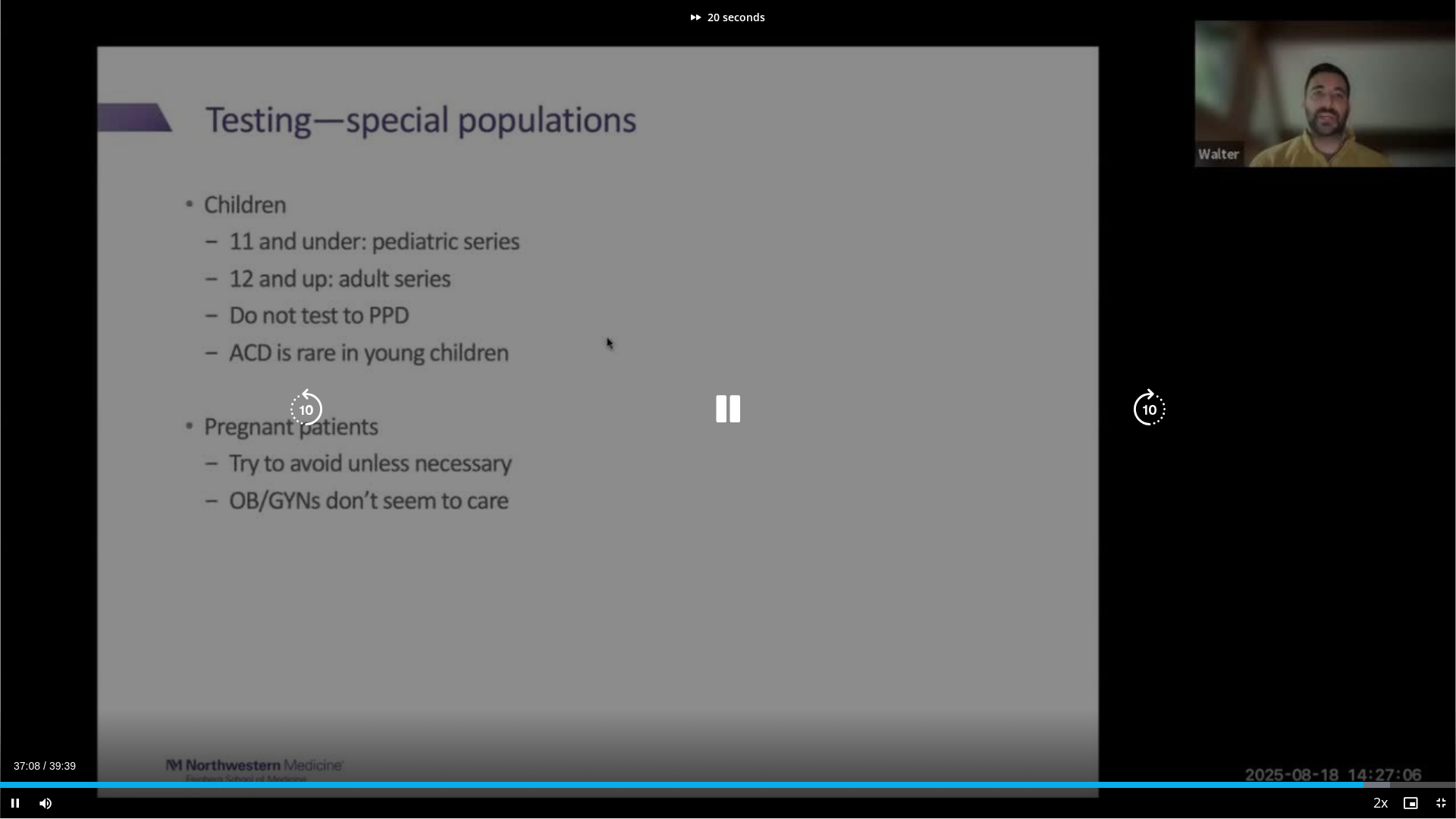
click at [1147, 407] on icon "Video Player" at bounding box center [1150, 409] width 42 height 42
click at [1148, 407] on icon "Video Player" at bounding box center [1150, 409] width 42 height 42
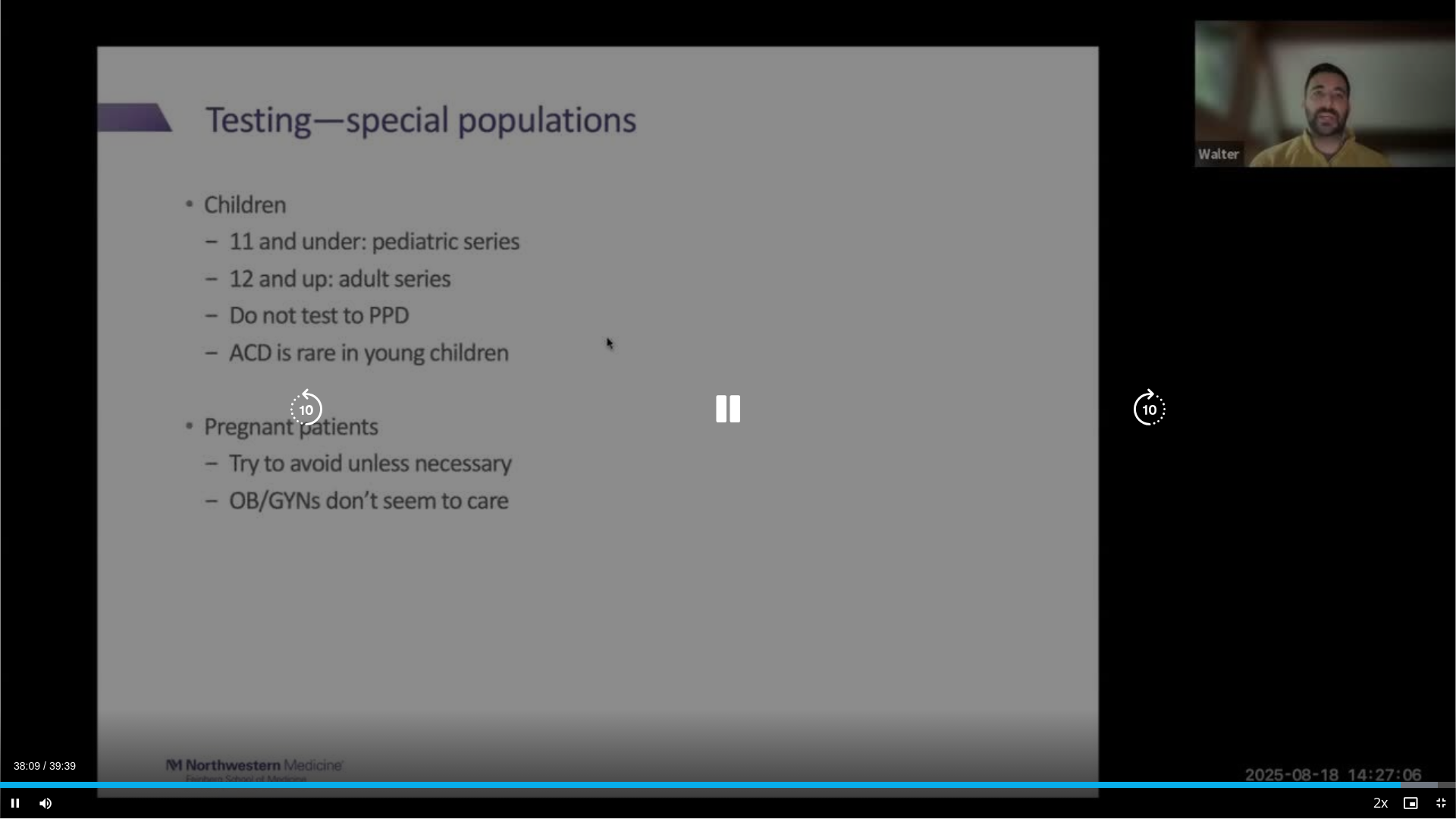
click at [1153, 406] on icon "Video Player" at bounding box center [1150, 409] width 42 height 42
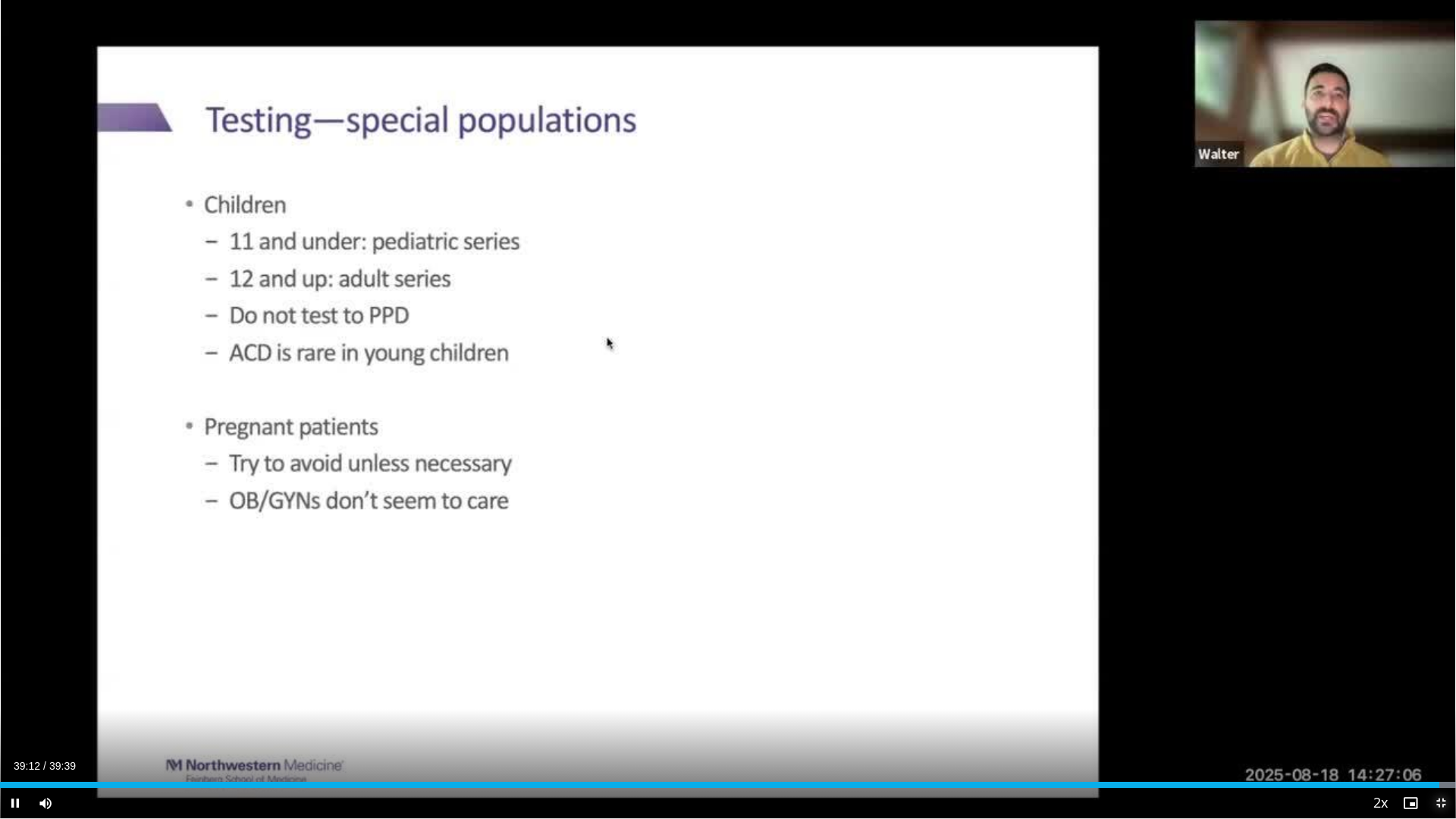
click at [1440, 690] on span "Video Player" at bounding box center [1441, 803] width 30 height 30
